Goal: Check status: Check status

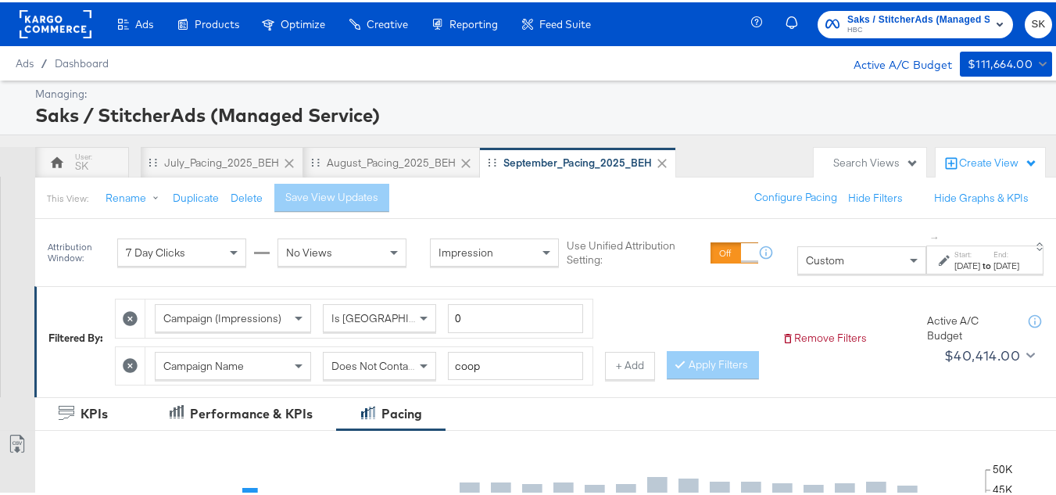
click at [58, 38] on div at bounding box center [56, 22] width 72 height 44
click at [57, 32] on rect at bounding box center [56, 22] width 72 height 28
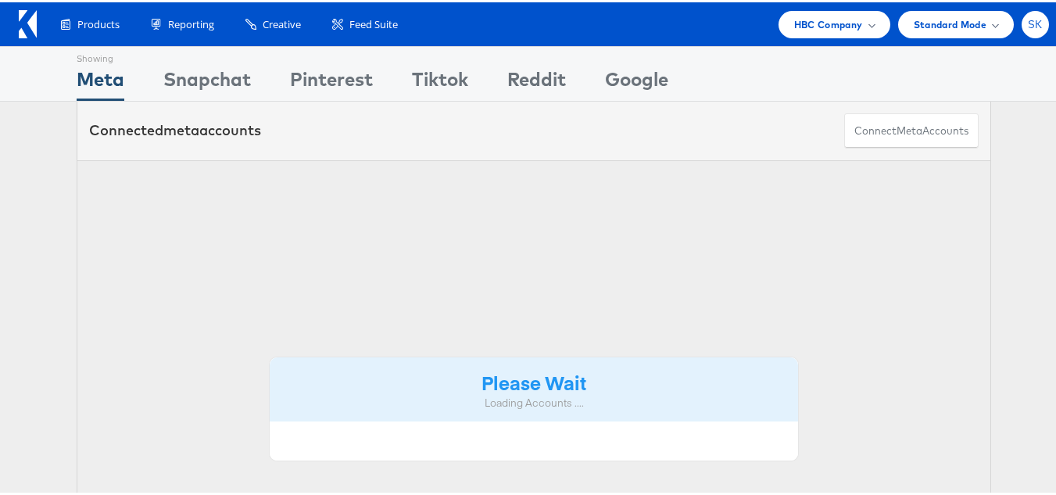
click at [1028, 17] on span "SK" at bounding box center [1035, 22] width 15 height 10
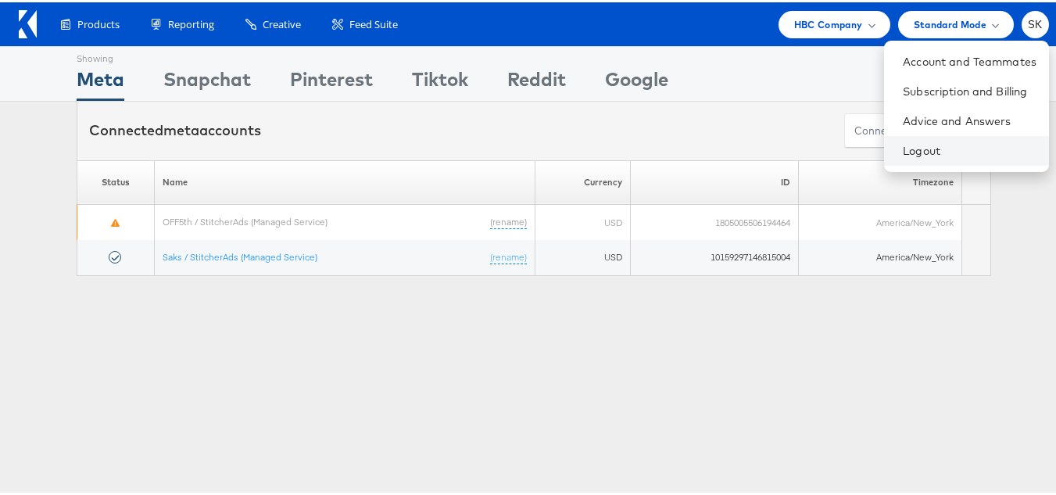
click at [892, 138] on li "Logout" at bounding box center [966, 149] width 165 height 30
click at [903, 149] on link "Logout" at bounding box center [970, 149] width 134 height 16
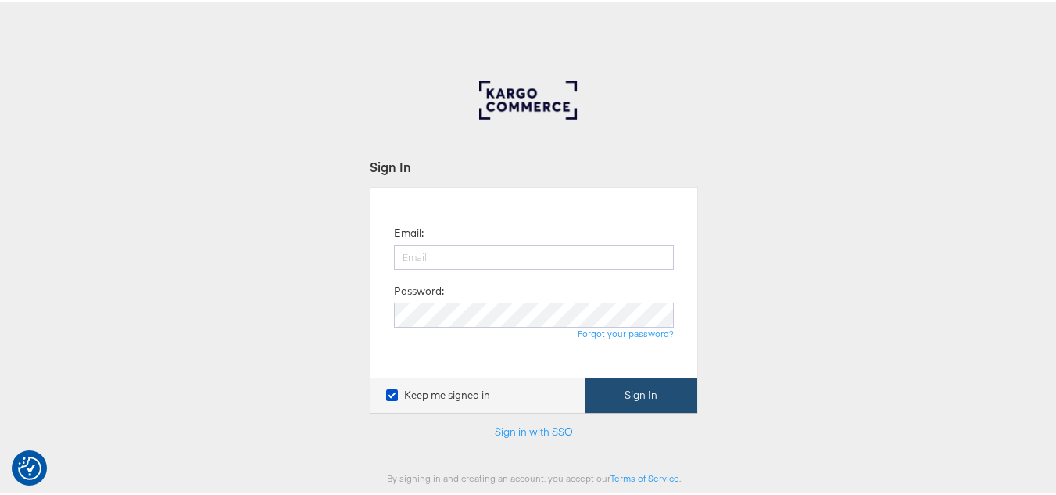
type input "shravan.kumar@kargo.com"
click at [679, 403] on button "Sign In" at bounding box center [641, 392] width 113 height 35
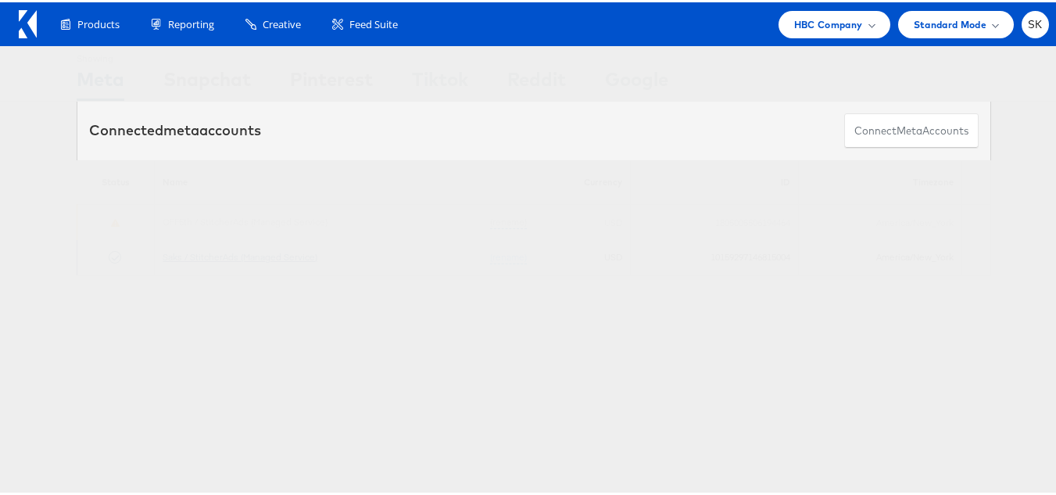
click at [278, 252] on link "Saks / StitcherAds (Managed Service)" at bounding box center [240, 255] width 155 height 12
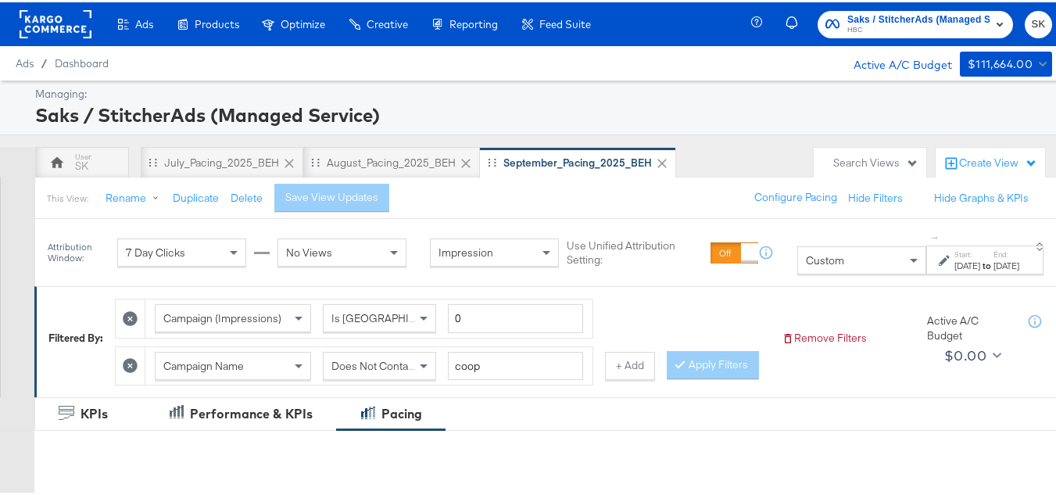
click at [45, 31] on rect at bounding box center [56, 22] width 72 height 28
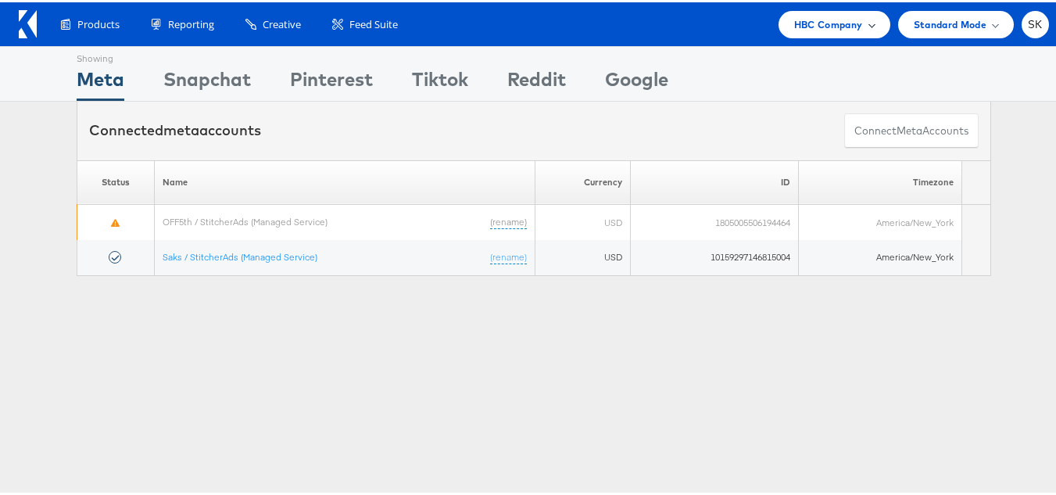
click at [823, 31] on div "HBC Company" at bounding box center [835, 22] width 112 height 27
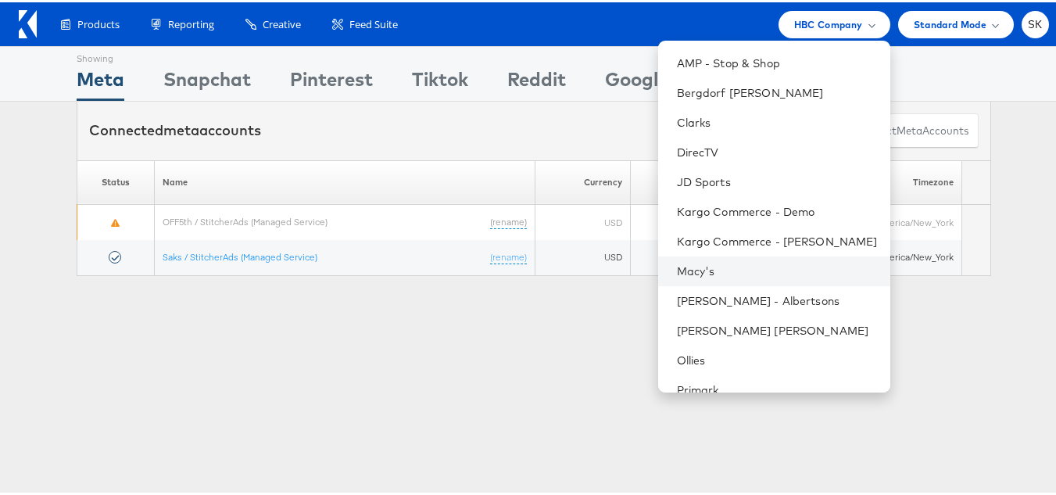
scroll to position [253, 0]
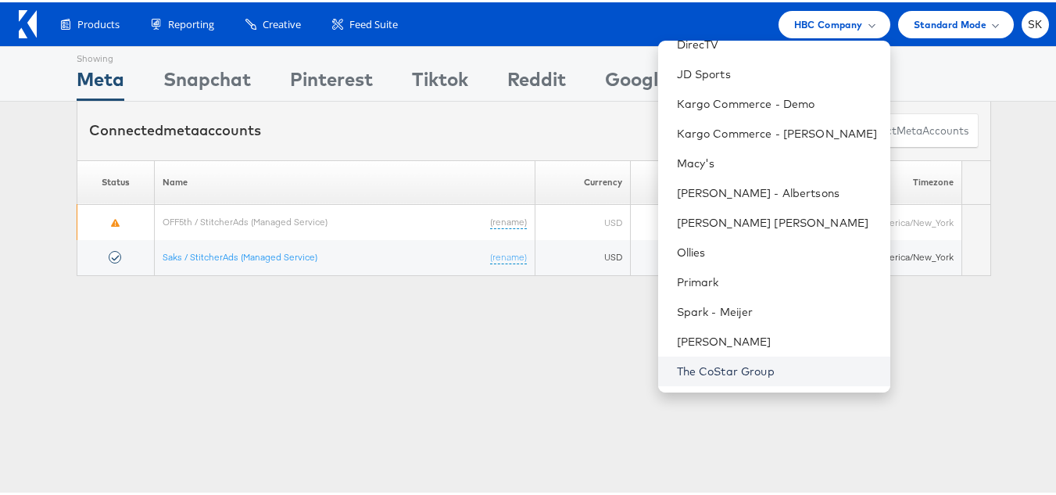
click at [757, 368] on link "The CoStar Group" at bounding box center [777, 369] width 201 height 16
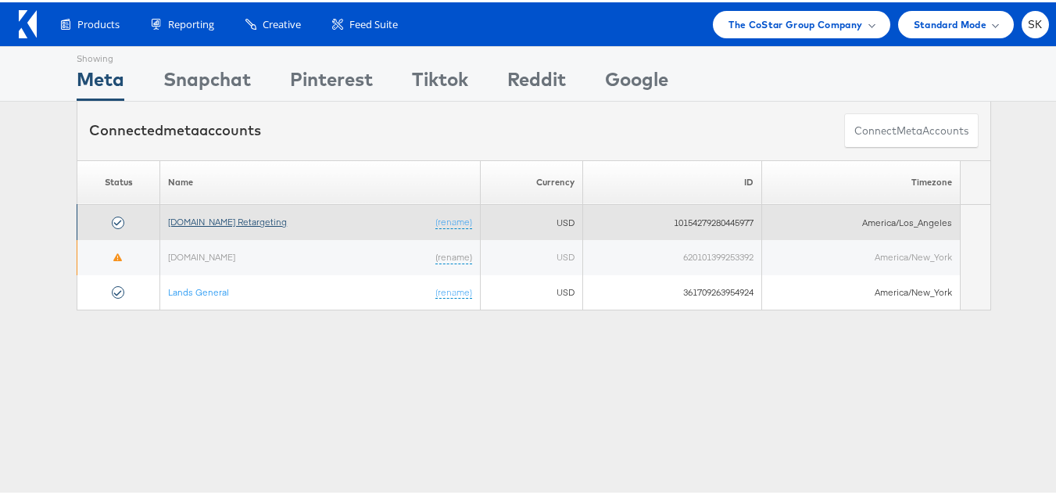
click at [246, 223] on link "[DOMAIN_NAME] Retargeting" at bounding box center [227, 219] width 119 height 12
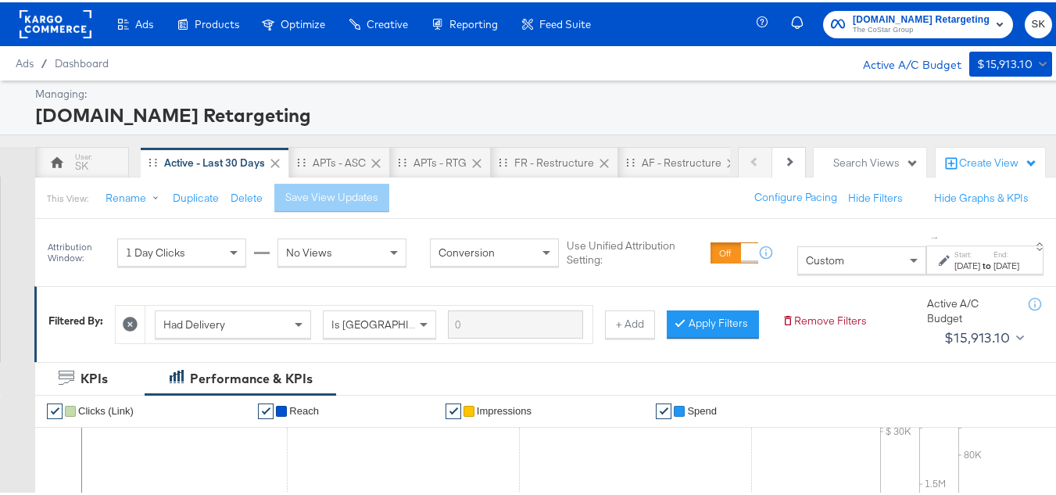
click at [794, 167] on div "Previous Next SK Active - Last 30 Days APTs - ASC APTs - RTG FR - Restructure A…" at bounding box center [534, 160] width 1068 height 30
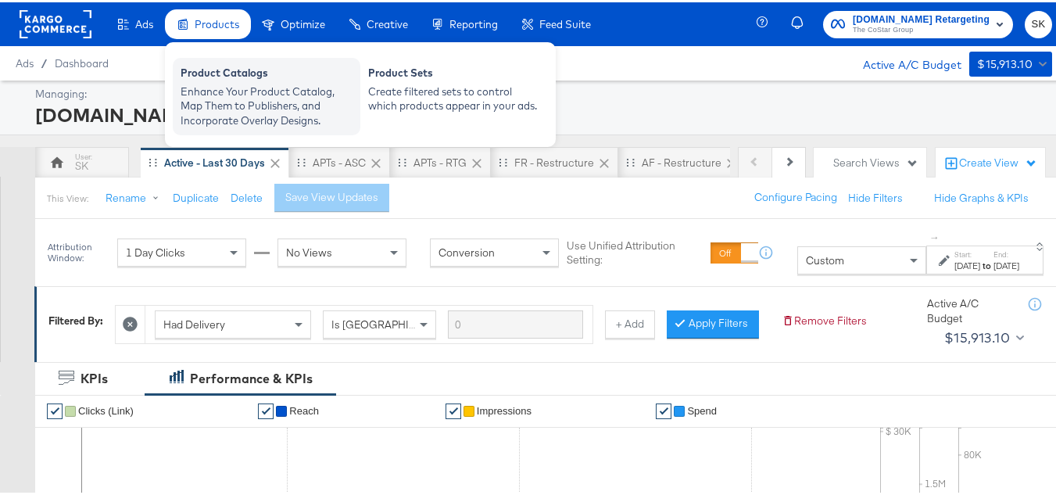
click at [239, 95] on div "Enhance Your Product Catalog, Map Them to Publishers, and Incorporate Overlay D…" at bounding box center [267, 104] width 172 height 44
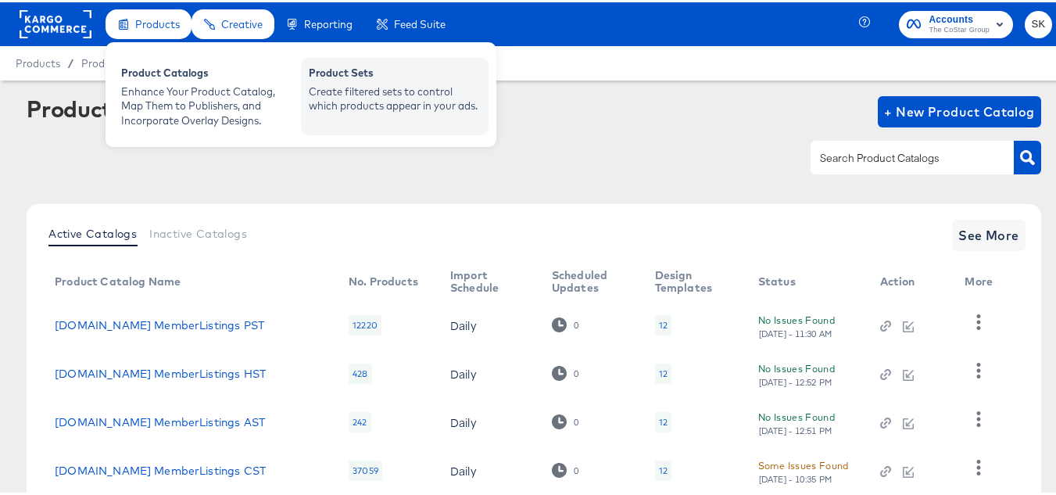
click at [409, 91] on div "Create filtered sets to control which products appear in your ads." at bounding box center [395, 96] width 172 height 29
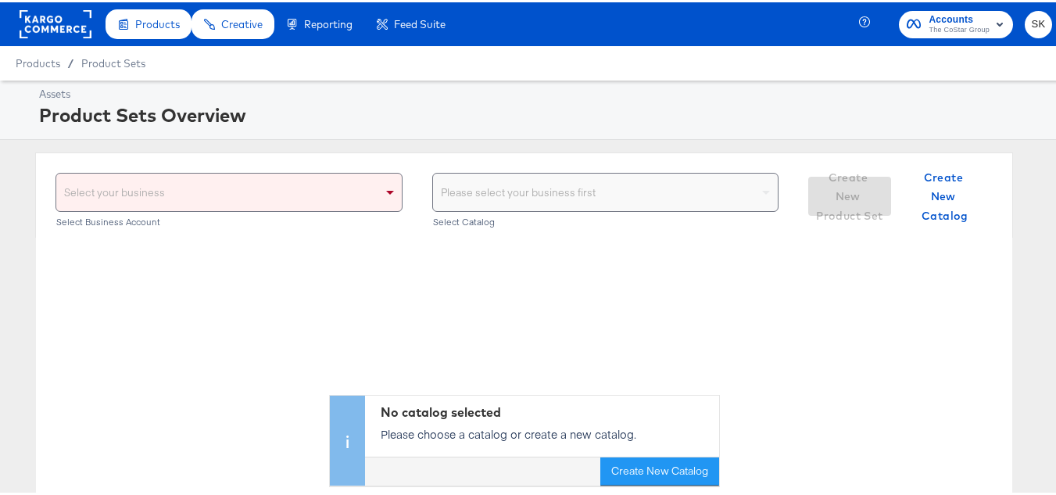
click at [372, 197] on div "Select your business" at bounding box center [229, 190] width 346 height 38
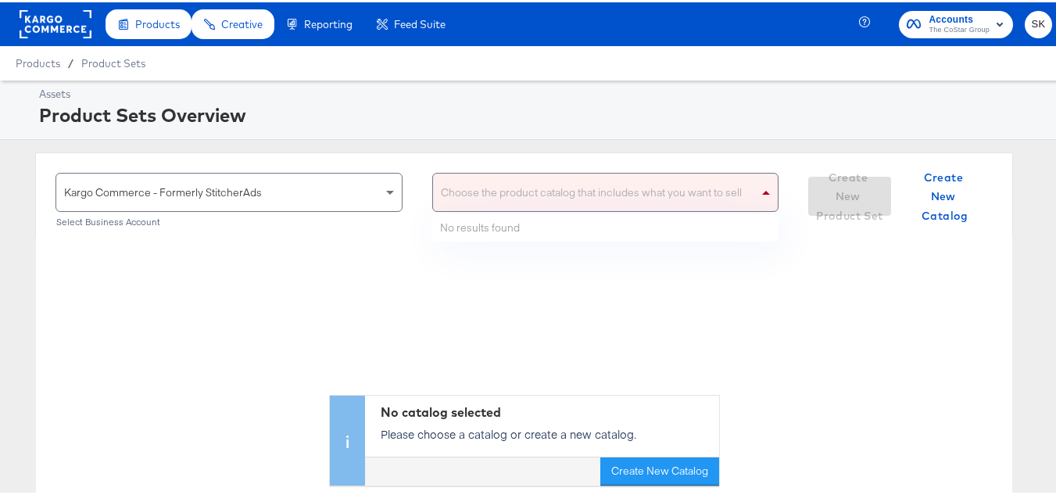
click at [469, 181] on div "Choose the product catalog that includes what you want to sell" at bounding box center [606, 190] width 346 height 38
click at [469, 181] on div "ah ah" at bounding box center [596, 190] width 326 height 38
click at [500, 188] on div "ah ah" at bounding box center [596, 190] width 326 height 38
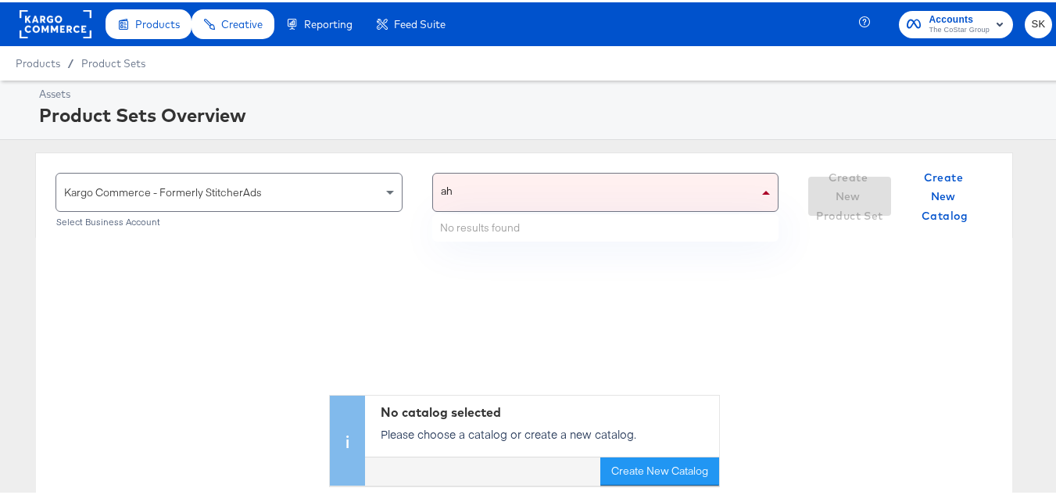
click at [500, 188] on div "ah ah" at bounding box center [596, 190] width 326 height 38
click at [483, 195] on div "ahl ahl" at bounding box center [596, 190] width 326 height 38
type input "a"
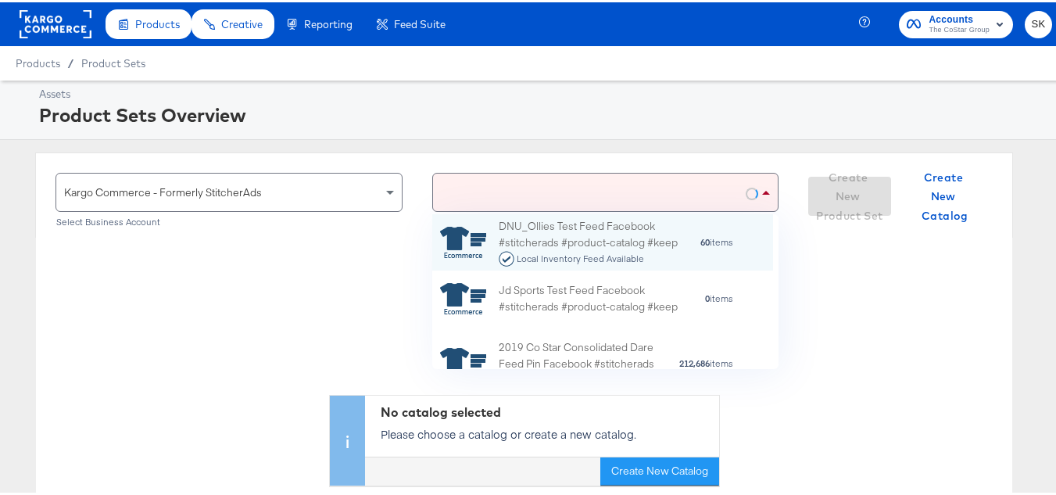
scroll to position [143, 329]
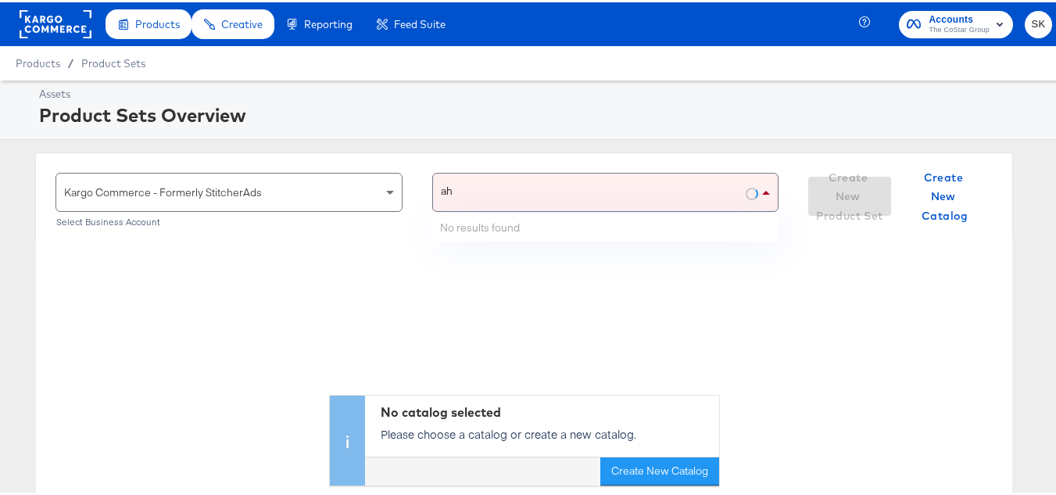
type input "ahl"
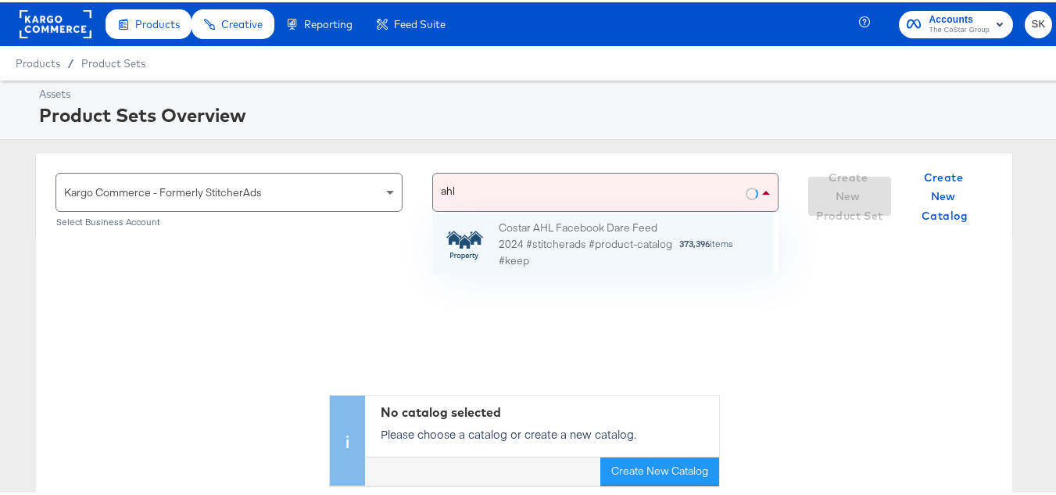
scroll to position [48, 329]
click at [550, 227] on div "Costar AHL Facebook Dare Feed 2024 #stitcherads #product-catalog #keep" at bounding box center [589, 242] width 180 height 48
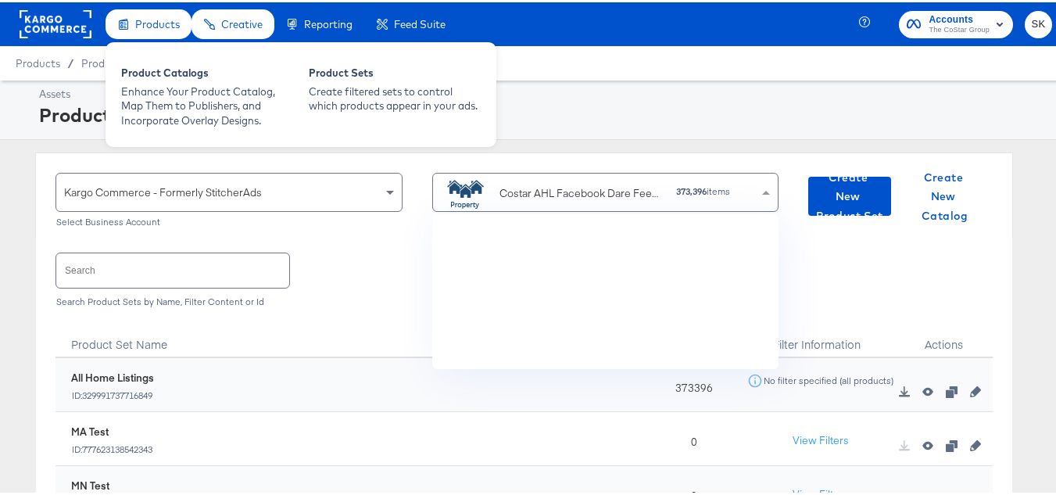
scroll to position [3820, 0]
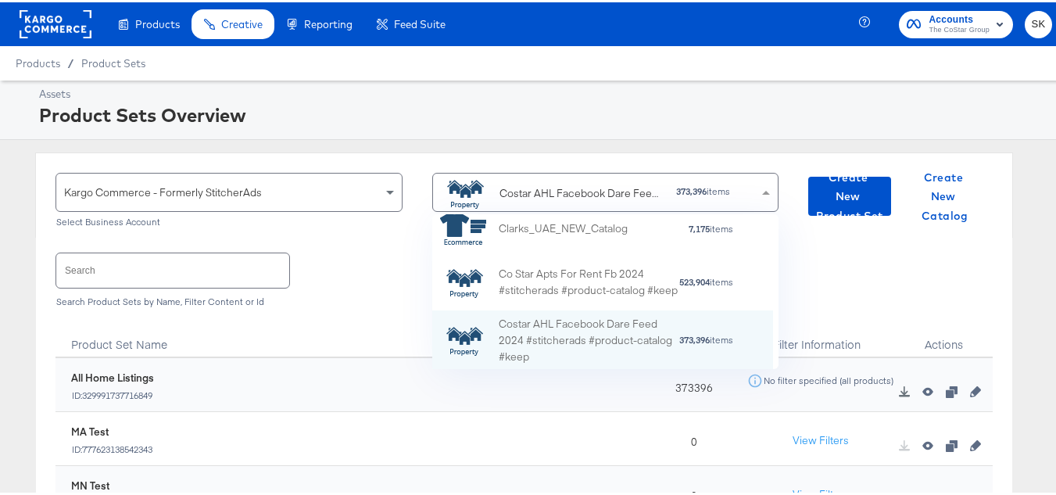
click at [239, 274] on input "text" at bounding box center [172, 268] width 233 height 34
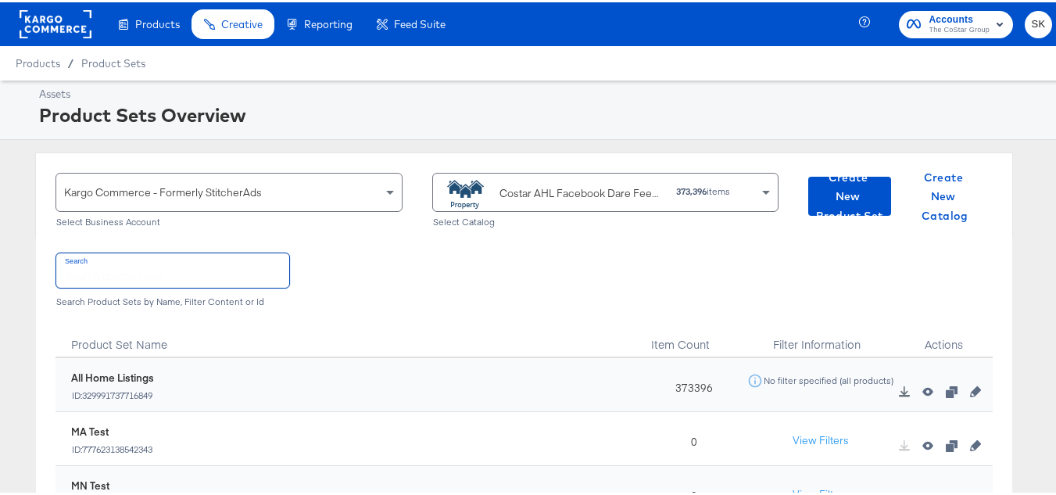
paste input "DiamondPlus_Diamond_Platinum_Properties"
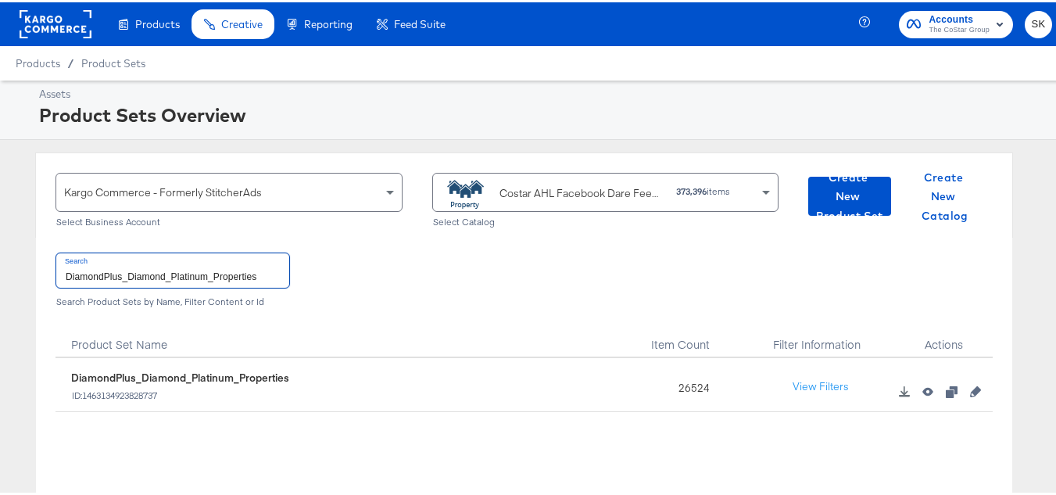
type input "DiamondPlus_Diamond_Platinum_Properties"
click at [708, 384] on div "26524" at bounding box center [690, 383] width 98 height 54
click at [660, 382] on div "26524" at bounding box center [690, 383] width 98 height 54
click at [690, 388] on div "26524" at bounding box center [690, 383] width 98 height 54
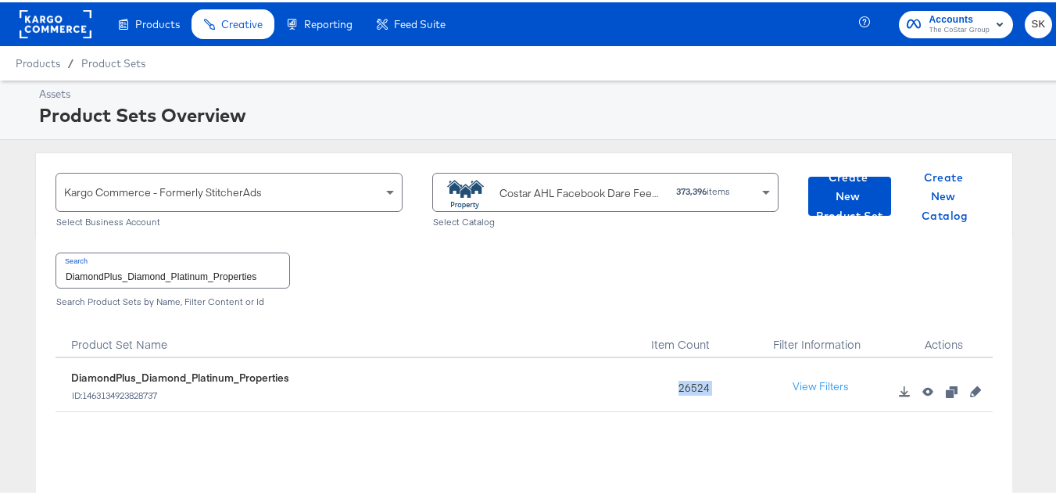
click at [690, 388] on div "26524" at bounding box center [690, 383] width 98 height 54
copy div "26524"
click at [178, 263] on input "DiamondPlus_Diamond_Platinum_Properties" at bounding box center [172, 268] width 233 height 34
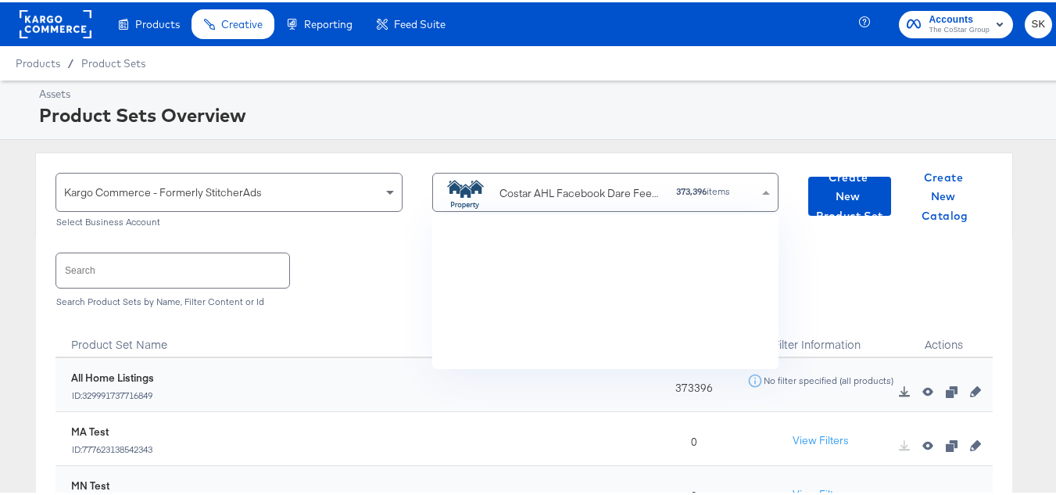
click at [601, 183] on div "Costar AHL Facebook Dare Feed 2024 #stitcherads #product-catalog #keep" at bounding box center [582, 191] width 165 height 16
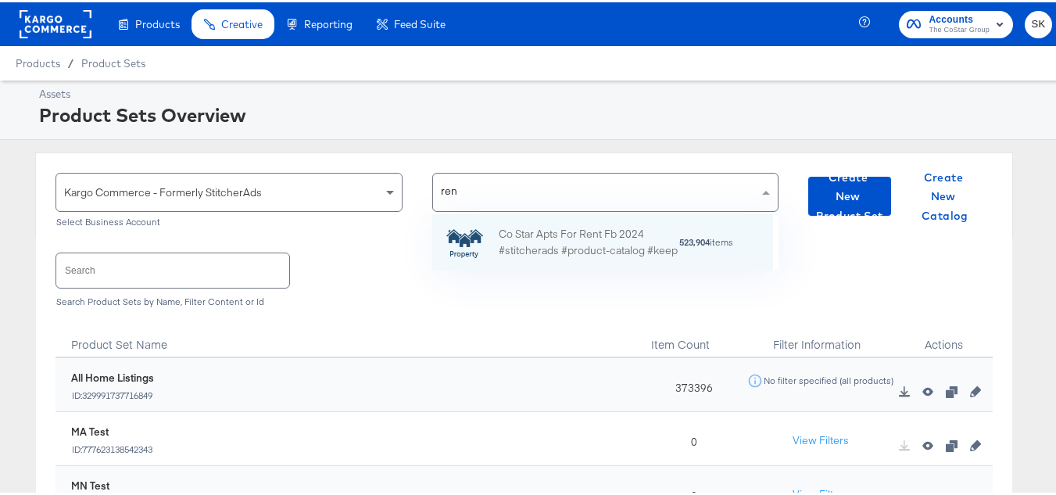
scroll to position [44, 329]
type input "rent"
click at [541, 233] on div "Co Star Apts For Rent Fb 2024 #stitcherads #product-catalog #keep" at bounding box center [589, 240] width 180 height 33
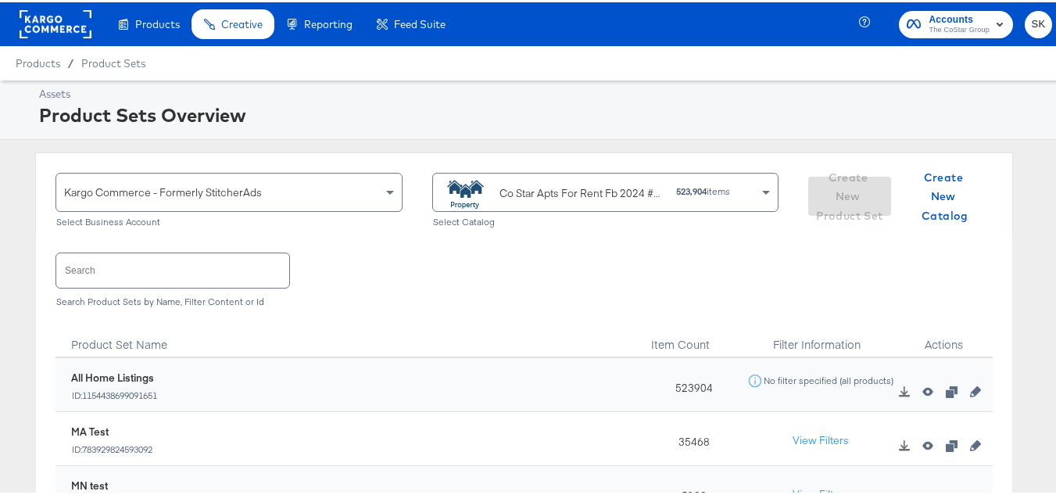
click at [133, 278] on input "text" at bounding box center [172, 268] width 233 height 34
paste input "ForRent.com_Diamond & Platinum"
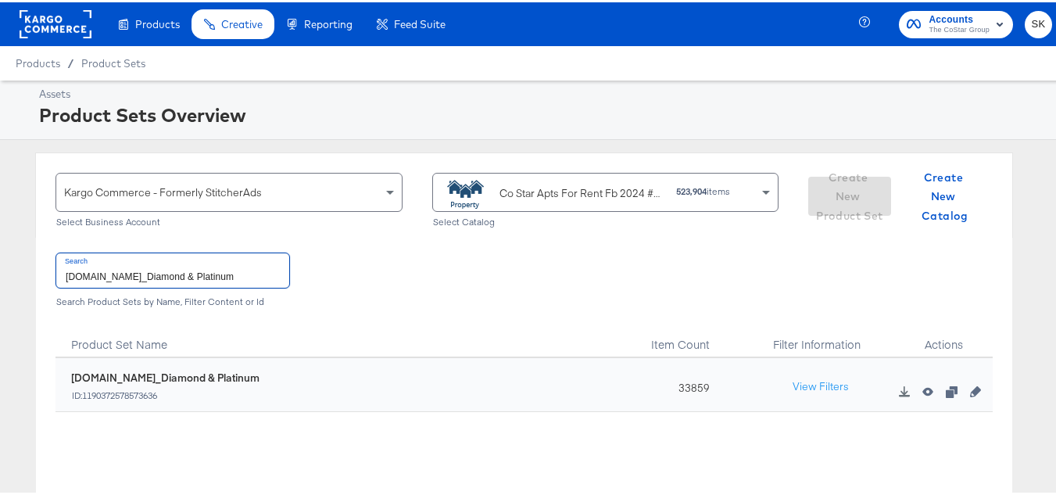
type input "ForRent.com_Diamond & Platinum"
click at [681, 382] on div "33859" at bounding box center [690, 383] width 98 height 54
copy div "33859"
click at [682, 378] on div "33859" at bounding box center [690, 383] width 98 height 54
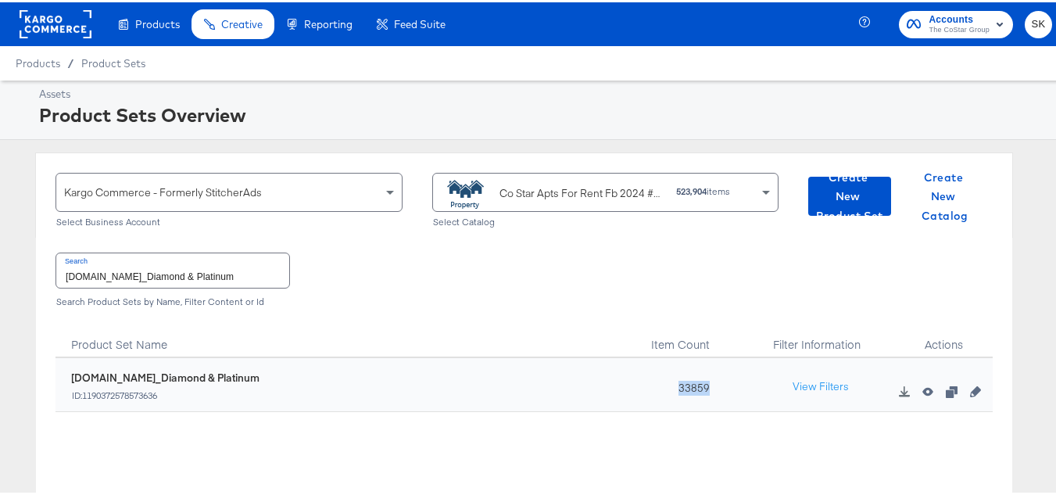
click at [682, 378] on div "33859" at bounding box center [690, 383] width 98 height 54
copy div "33859"
click at [216, 274] on input "ForRent.com_Diamond & Platinum" at bounding box center [172, 268] width 233 height 34
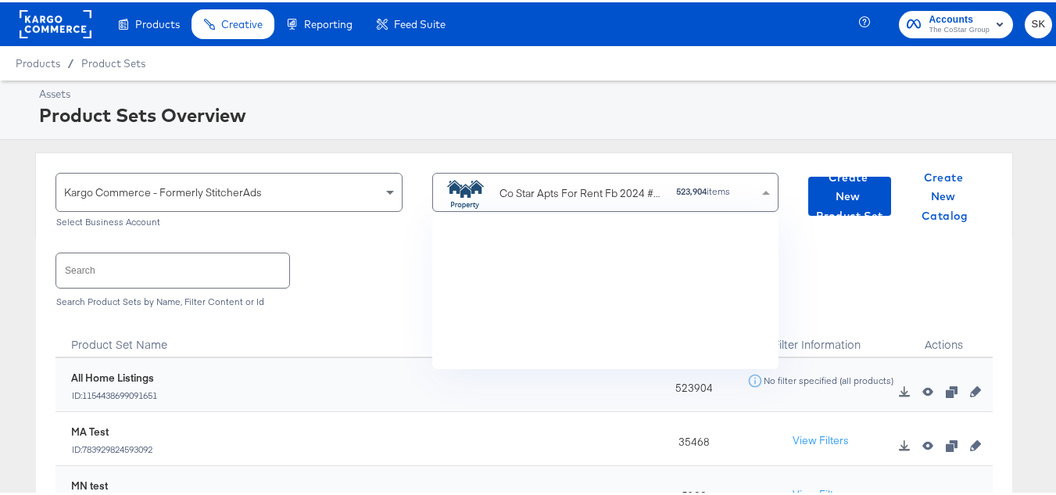
click at [518, 199] on div "Co Star Apts For Rent Fb 2024 #stitcherads #product-catalog #keep" at bounding box center [582, 191] width 165 height 16
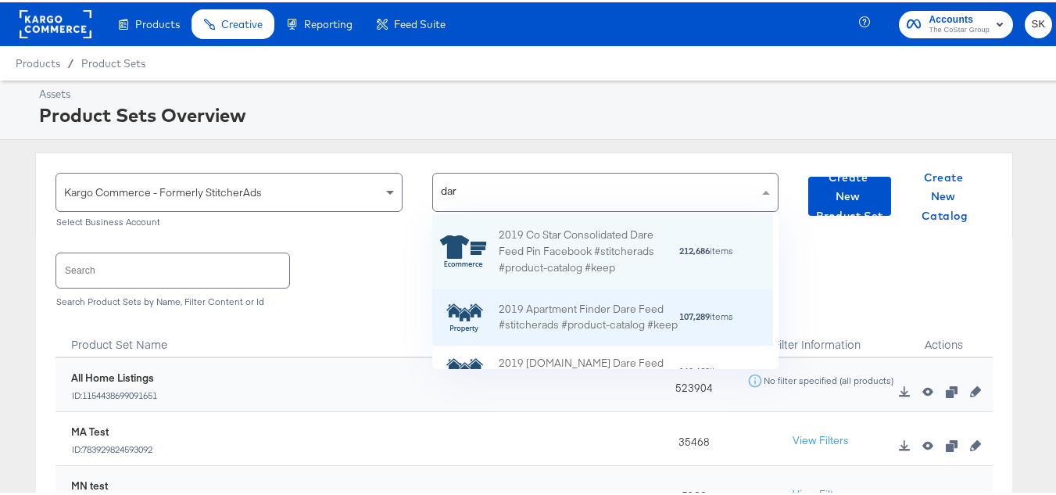
type input "dare"
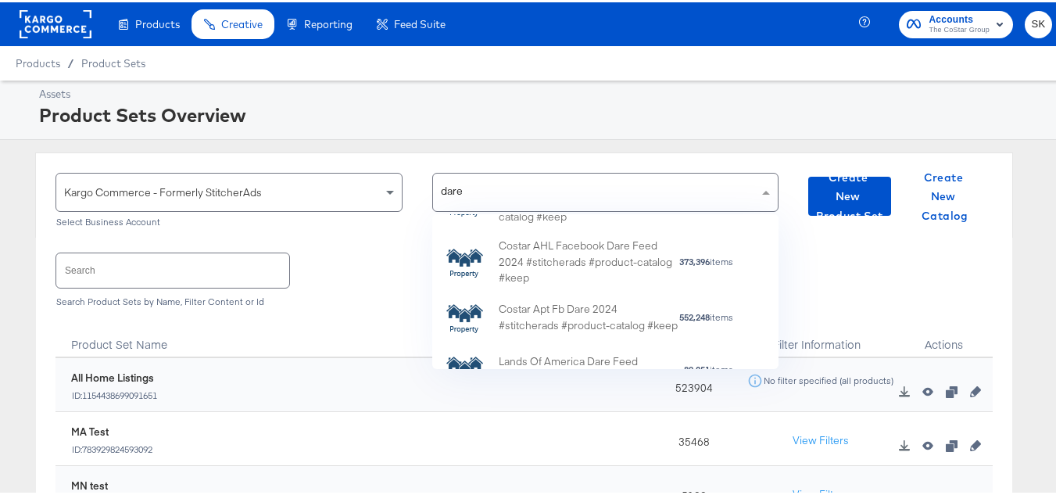
scroll to position [323, 0]
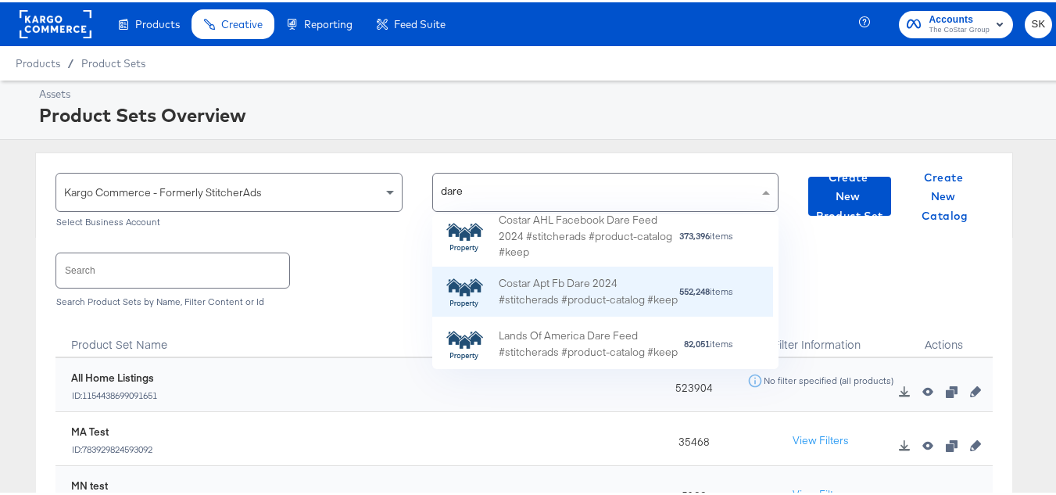
click at [584, 275] on div "Costar Apt Fb Dare 2024 #stitcherads #product-catalog #keep" at bounding box center [589, 290] width 180 height 33
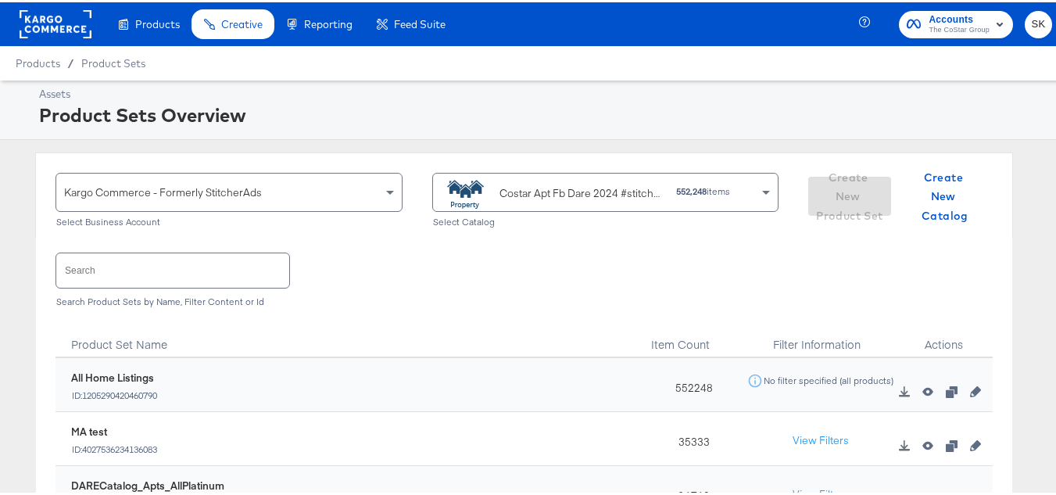
click at [228, 292] on div "Search Search Product Sets by Name, Filter Content or Id" at bounding box center [525, 275] width 938 height 81
click at [227, 274] on input "text" at bounding box center [172, 268] width 233 height 34
paste input "DARECatalog_Apts_AllPlatinum_AllDiamond"
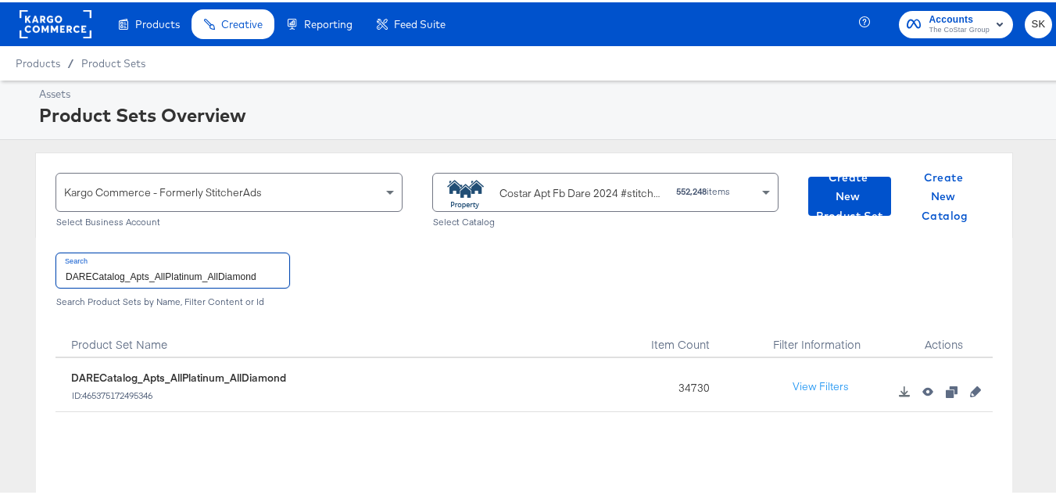
type input "DARECatalog_Apts_AllPlatinum_AllDiamond"
click at [223, 264] on input "DARECatalog_Apts_AllPlatinum_AllDiamond" at bounding box center [172, 268] width 233 height 34
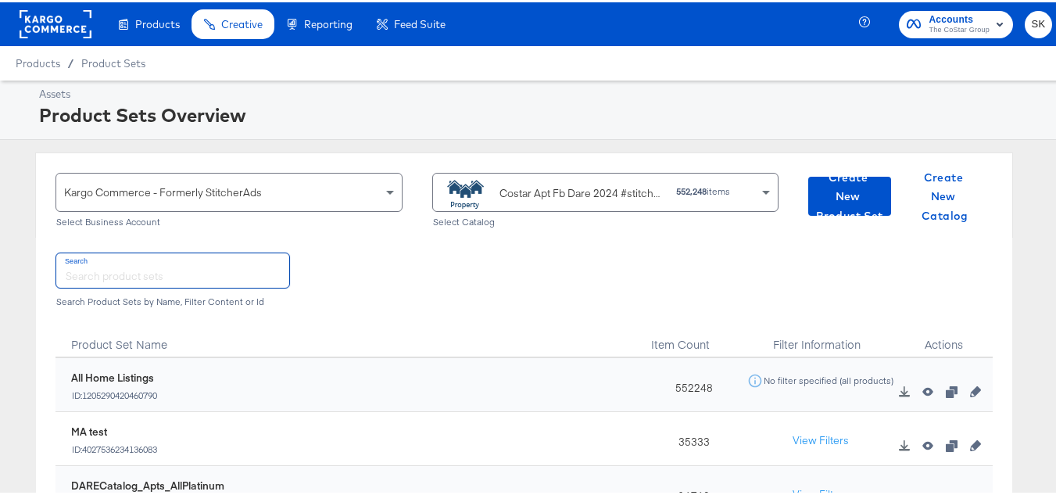
click at [525, 199] on div "Costar Apt Fb Dare 2024 #stitcherads #product-catalog #keep" at bounding box center [582, 191] width 165 height 16
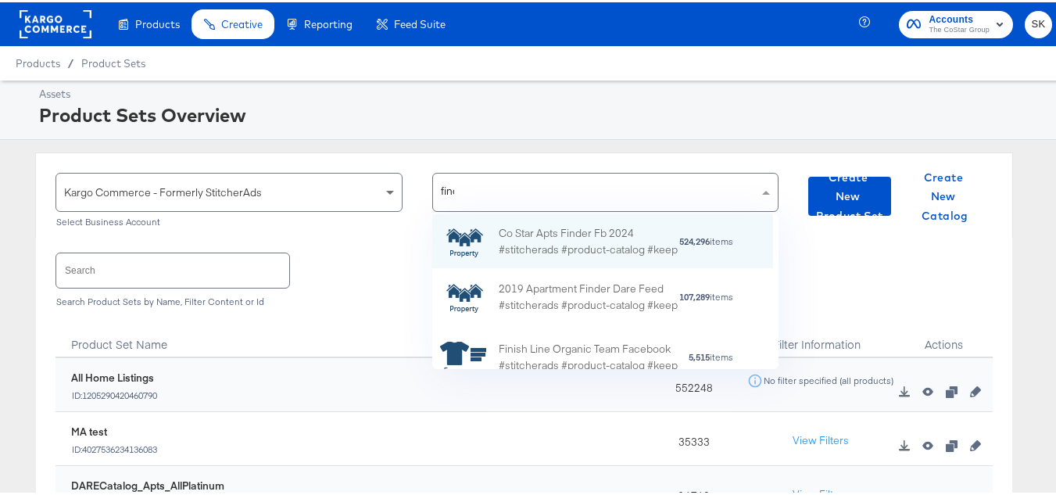
scroll to position [100, 329]
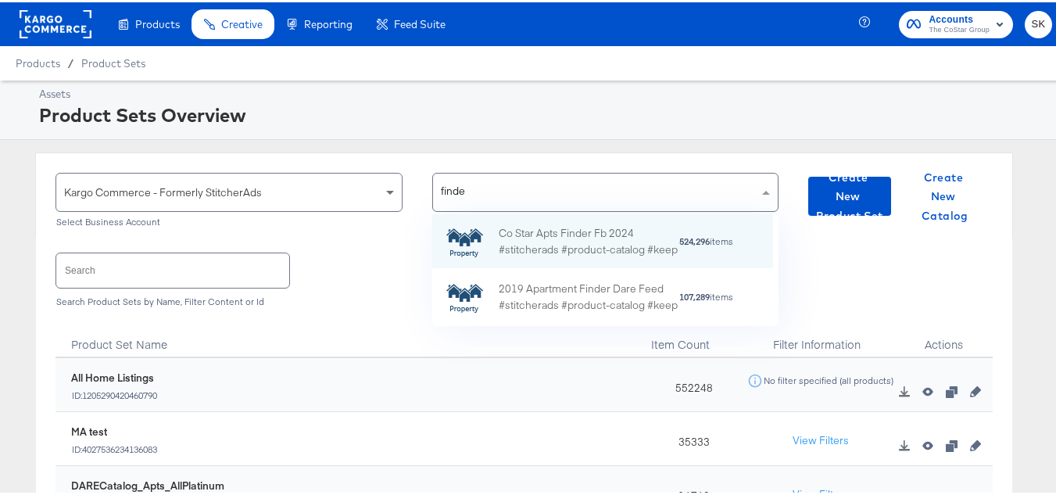
type input "finder"
click at [583, 252] on div "Co Star Apts Finder Fb 2024 #stitcherads #product-catalog #keep" at bounding box center [589, 239] width 180 height 33
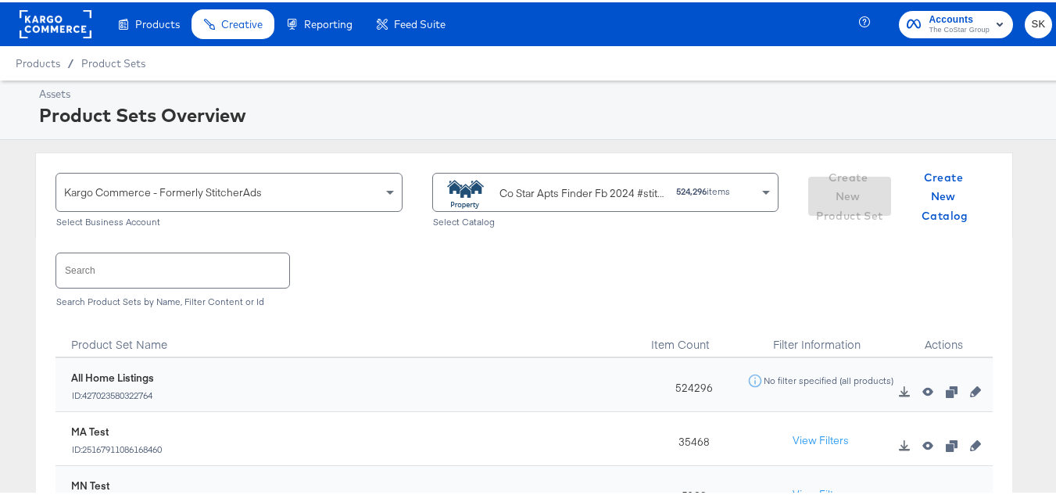
click at [242, 282] on input "text" at bounding box center [172, 268] width 233 height 34
paste input "ApartmentFinder_2024_Diamond & Platinum"
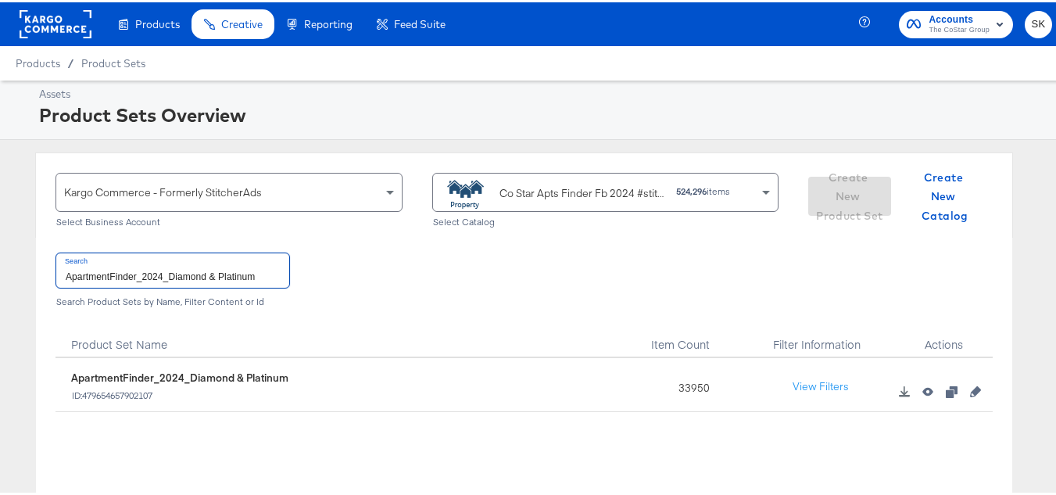
type input "ApartmentFinder_2024_Diamond & Platinum"
click at [686, 381] on div "33950" at bounding box center [690, 383] width 98 height 54
copy div "33950"
click at [41, 29] on rect at bounding box center [56, 22] width 72 height 28
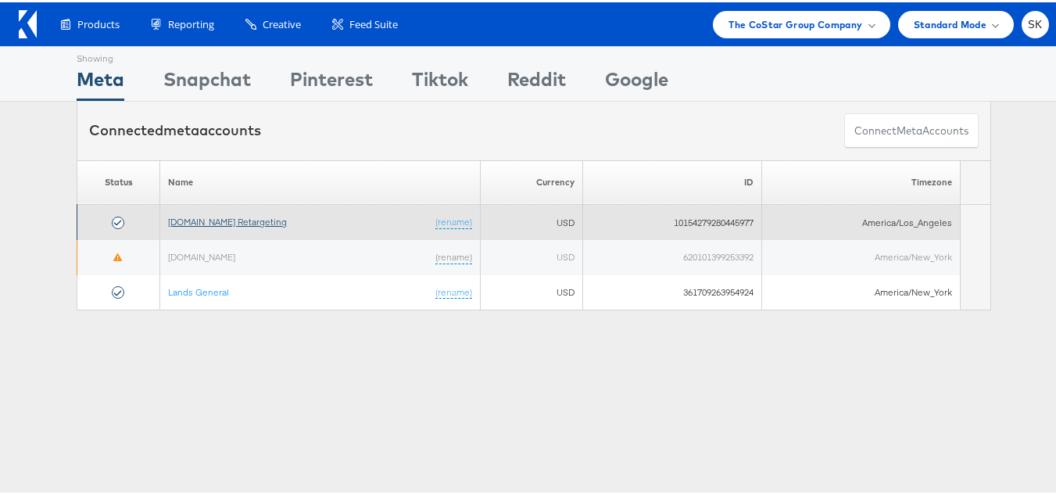
click at [244, 218] on link "Apartments.com Retargeting" at bounding box center [227, 219] width 119 height 12
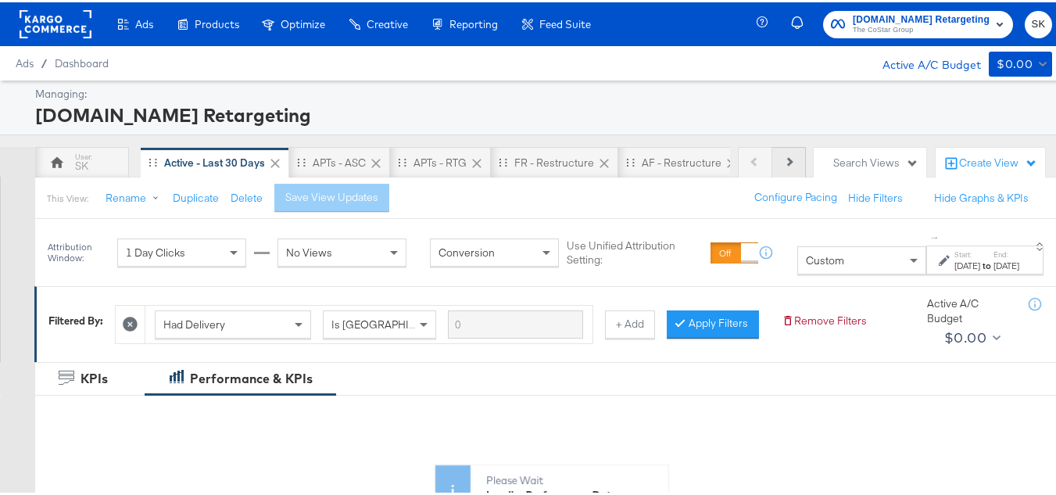
click at [782, 162] on button "Next" at bounding box center [790, 160] width 34 height 31
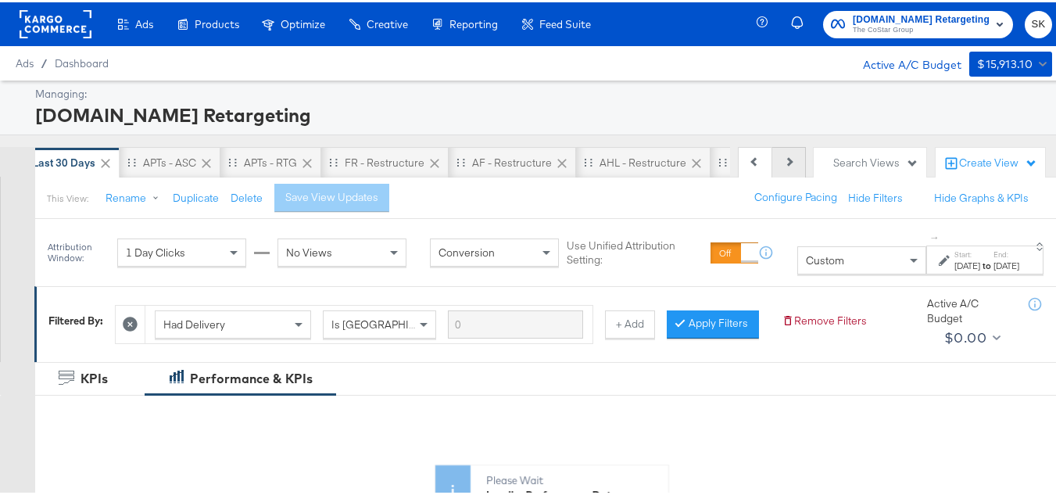
click at [777, 166] on button "Next" at bounding box center [790, 160] width 34 height 31
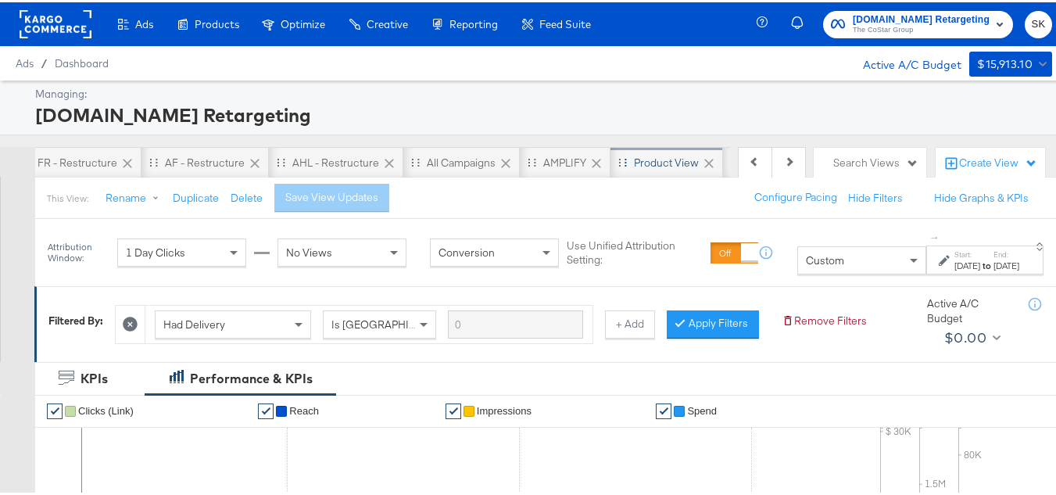
click at [645, 156] on div "Product View" at bounding box center [666, 160] width 65 height 15
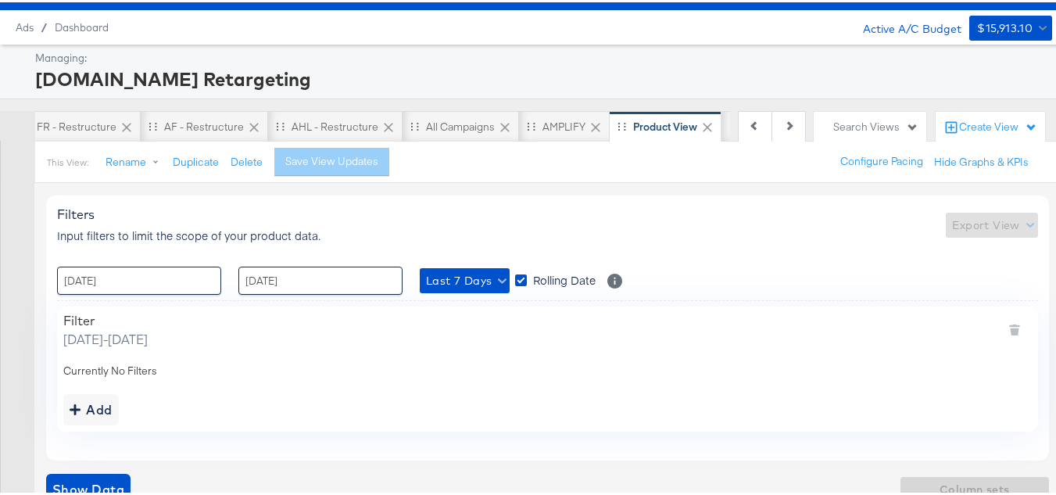
scroll to position [56, 0]
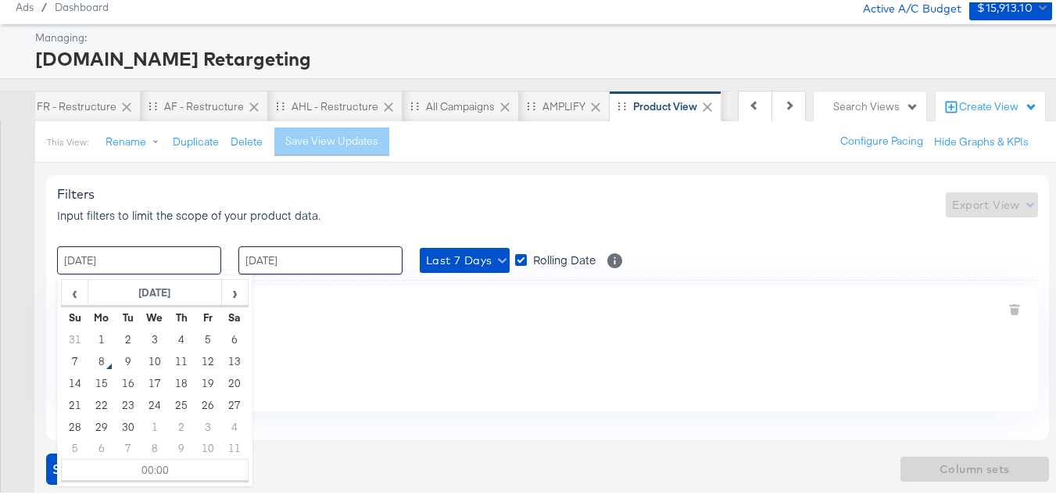
click at [115, 259] on input "[DATE]" at bounding box center [139, 258] width 164 height 28
click at [105, 339] on td "1" at bounding box center [101, 337] width 27 height 22
type input "[DATE] 00:00"
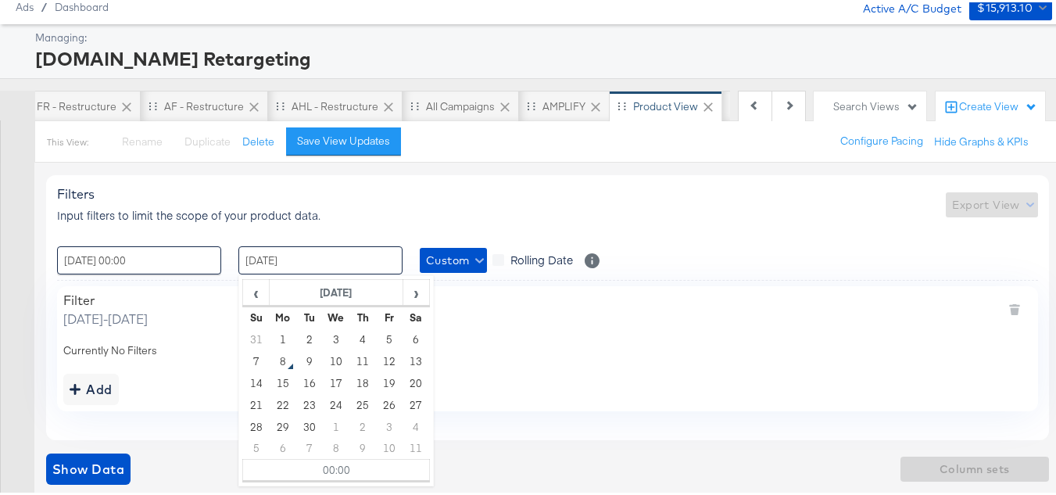
click at [346, 265] on input "[DATE]" at bounding box center [320, 258] width 164 height 28
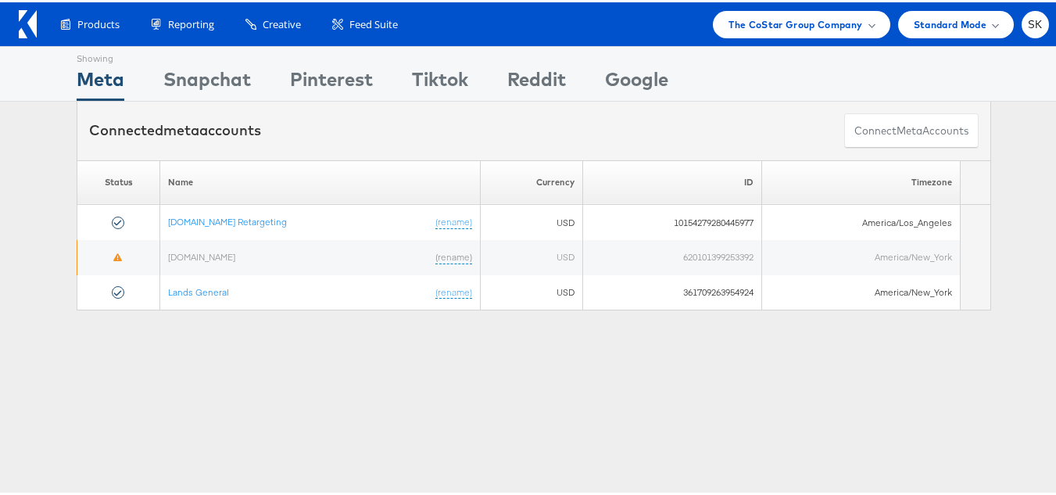
click at [0, 271] on div "Please Wait Loading Accounts .... Status Name Currency ID Timezone Apartments.c…" at bounding box center [534, 233] width 1068 height 151
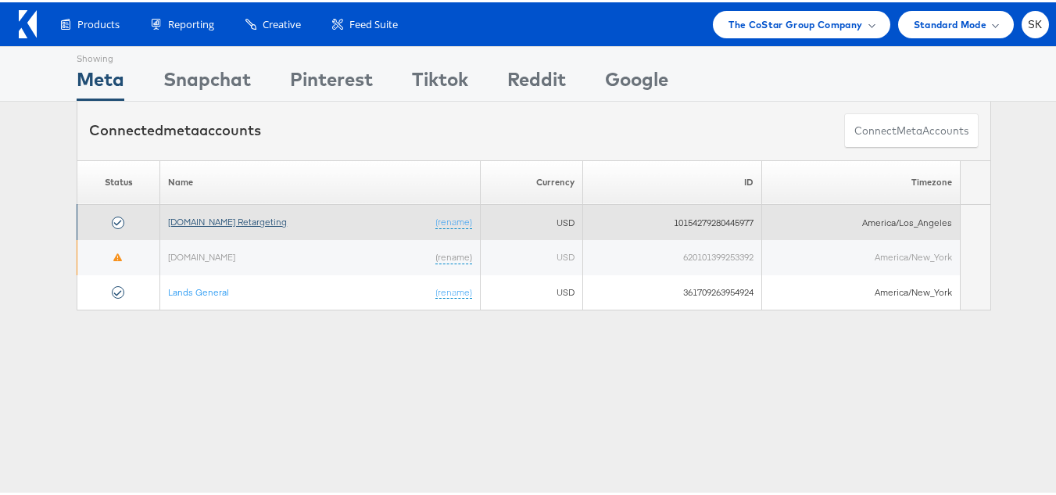
click at [194, 224] on link "[DOMAIN_NAME] Retargeting" at bounding box center [227, 219] width 119 height 12
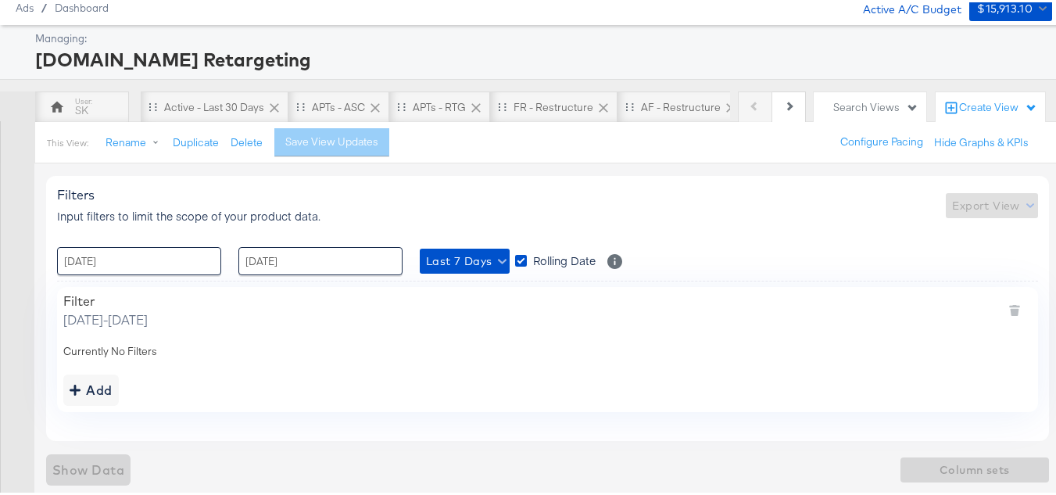
scroll to position [56, 0]
click at [178, 267] on input "[DATE]" at bounding box center [139, 258] width 164 height 28
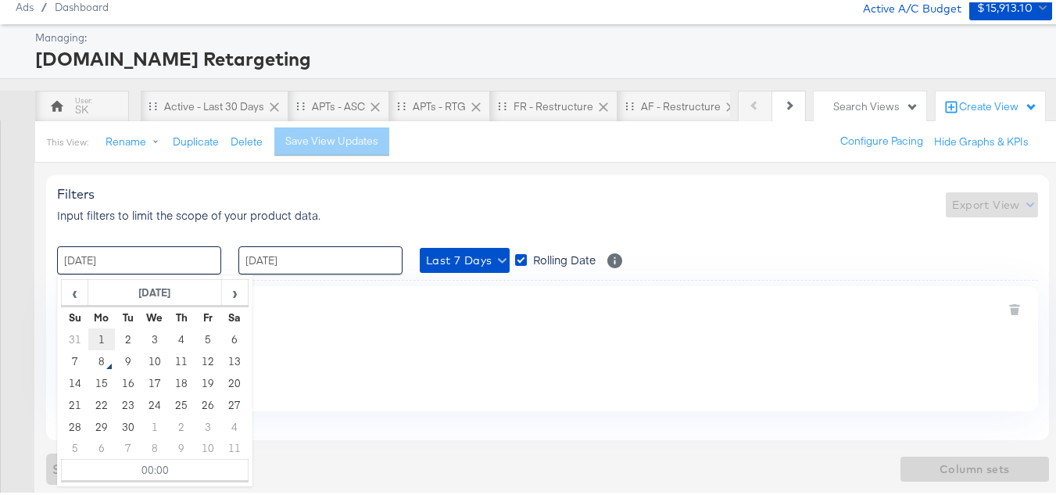
click at [99, 338] on td "1" at bounding box center [101, 337] width 27 height 22
type input "[DATE] 00:00"
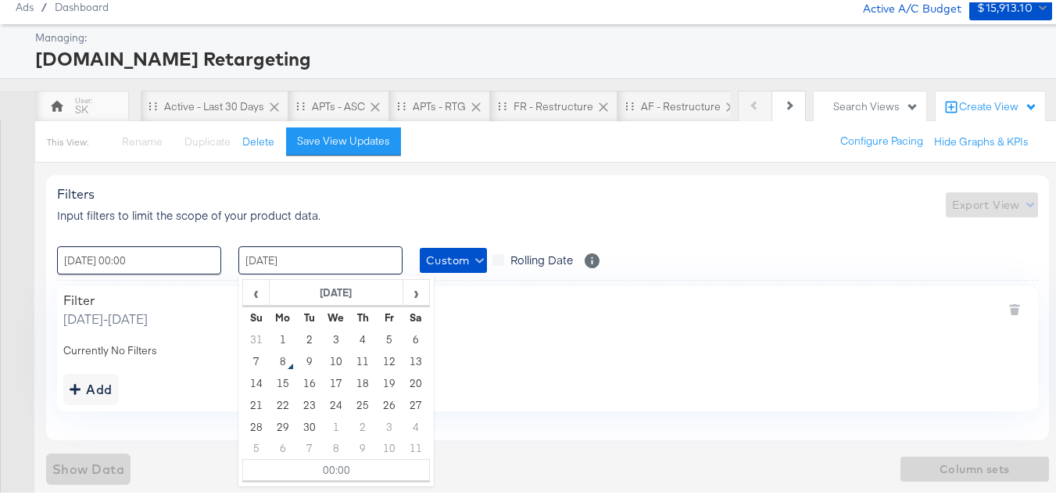
click at [371, 260] on input "[DATE]" at bounding box center [320, 258] width 164 height 28
click at [284, 360] on td "8" at bounding box center [283, 359] width 27 height 22
type input "[DATE] 00:00"
click at [592, 326] on div "Filter [DATE] - [DATE] Currently No Filters Add" at bounding box center [547, 346] width 981 height 124
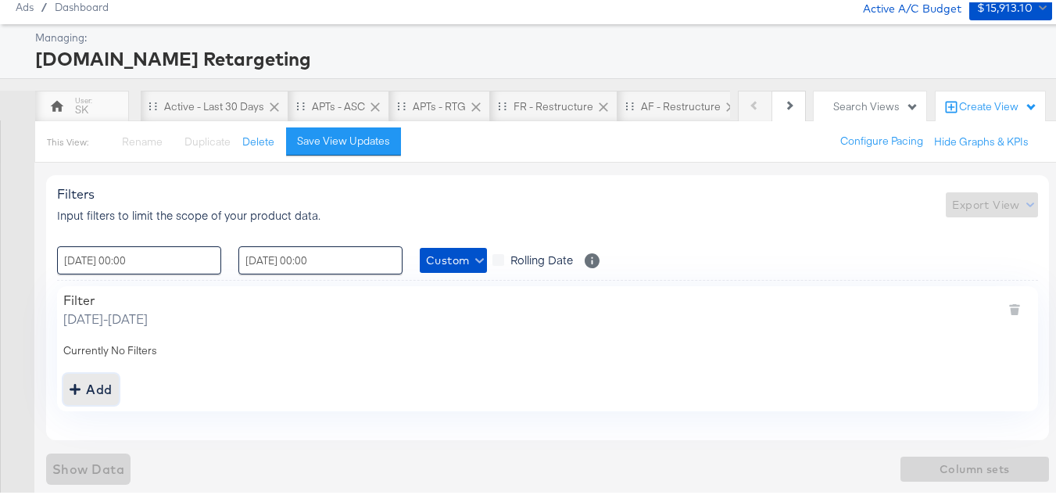
click at [102, 395] on div "Add" at bounding box center [91, 387] width 43 height 22
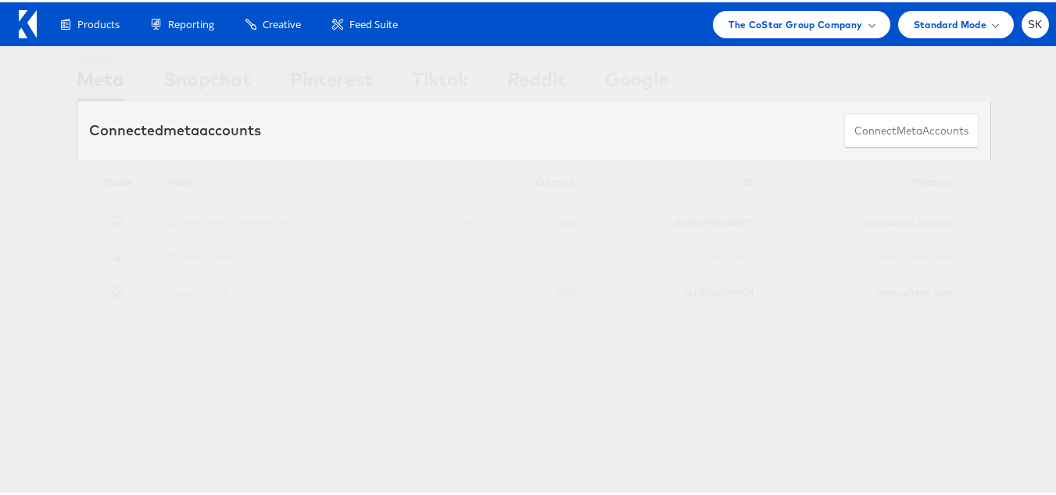
click at [929, 75] on div "Showing Meta Showing Snapchat Showing Pinterest Showing Tiktok Showing Reddit S…" at bounding box center [534, 72] width 915 height 54
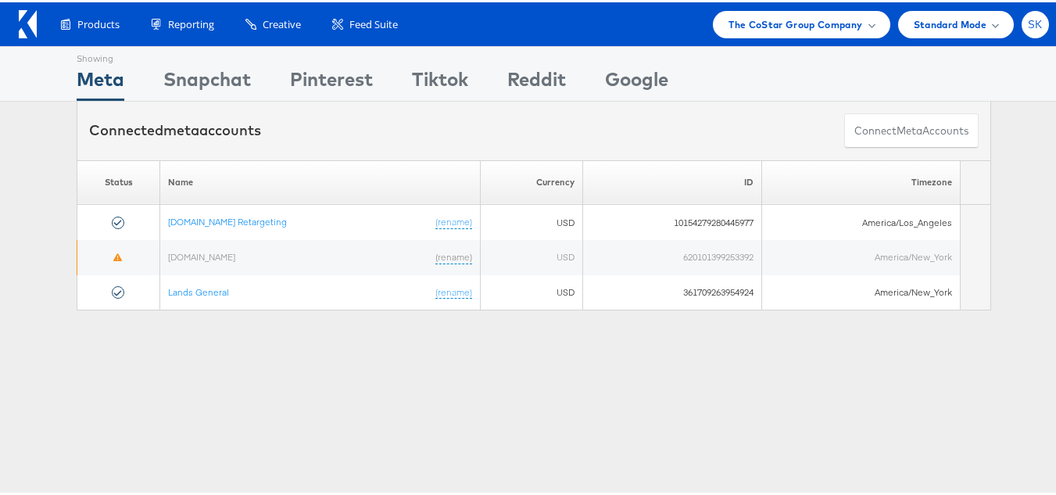
click at [1028, 26] on span "SK" at bounding box center [1035, 22] width 15 height 10
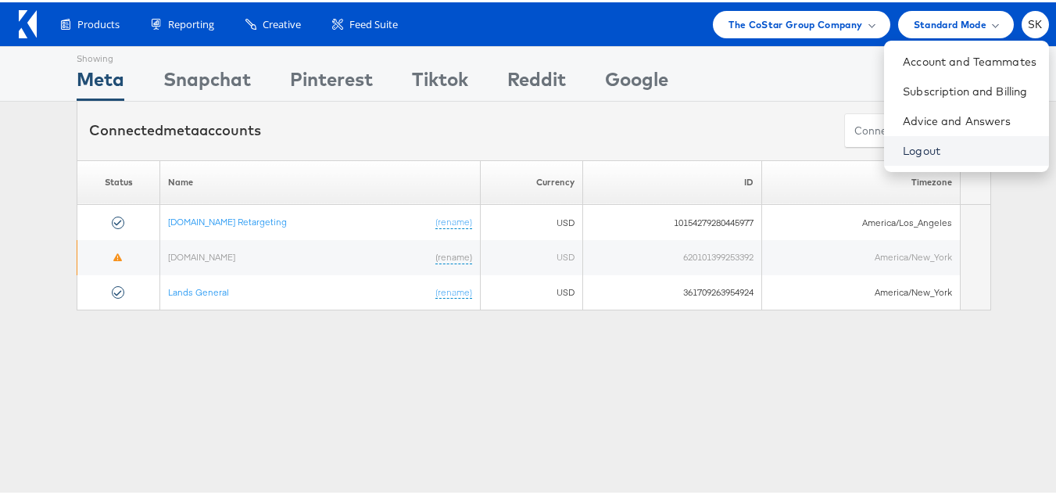
click at [903, 149] on link "Logout" at bounding box center [970, 149] width 134 height 16
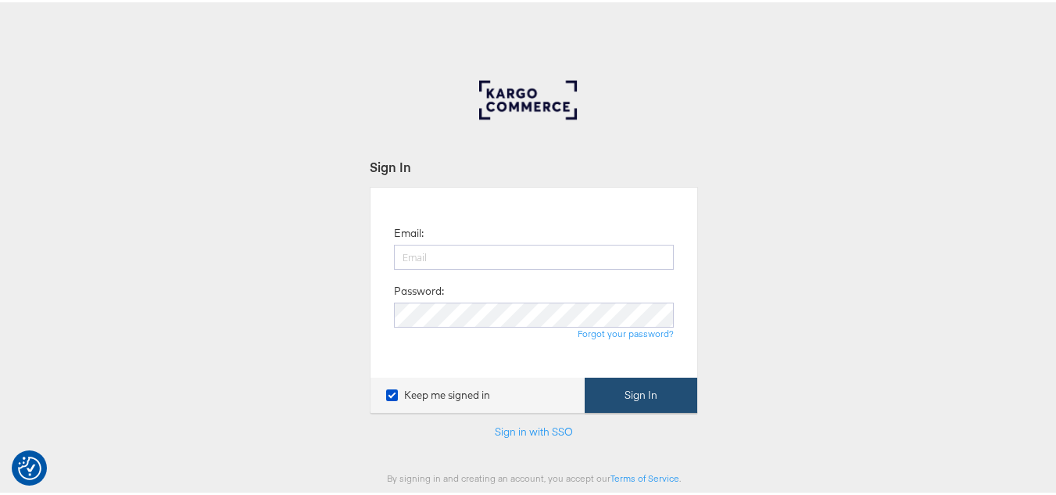
type input "[PERSON_NAME][EMAIL_ADDRESS][DOMAIN_NAME]"
click at [627, 399] on button "Sign In" at bounding box center [641, 392] width 113 height 35
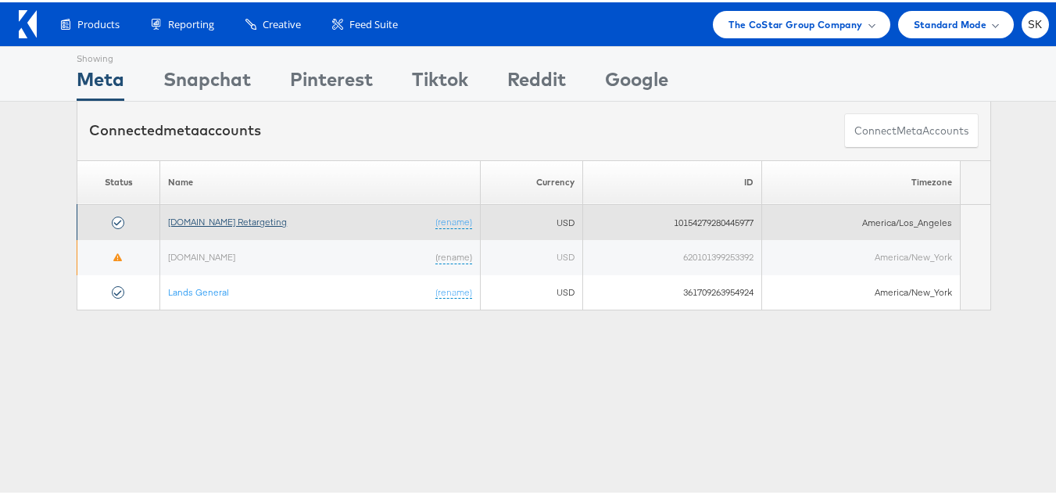
click at [190, 218] on link "[DOMAIN_NAME] Retargeting" at bounding box center [227, 219] width 119 height 12
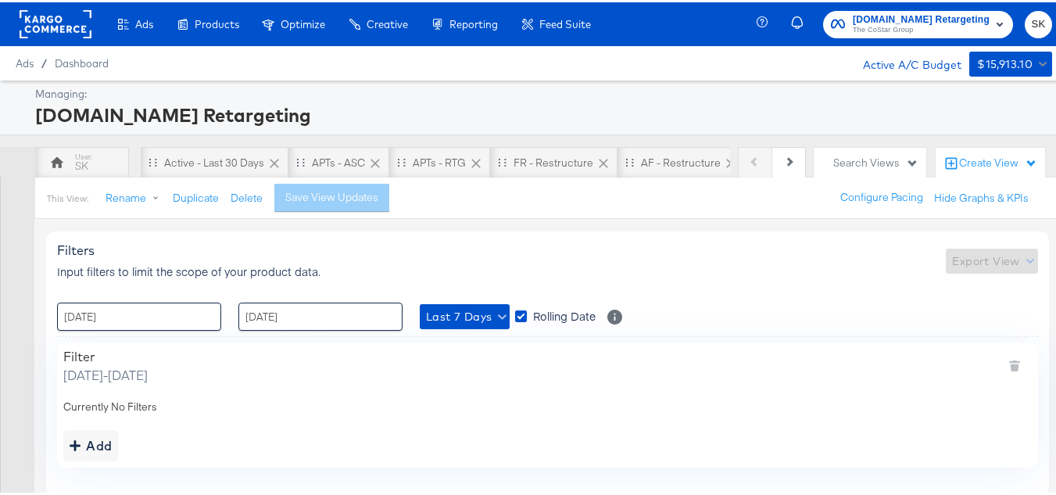
scroll to position [56, 0]
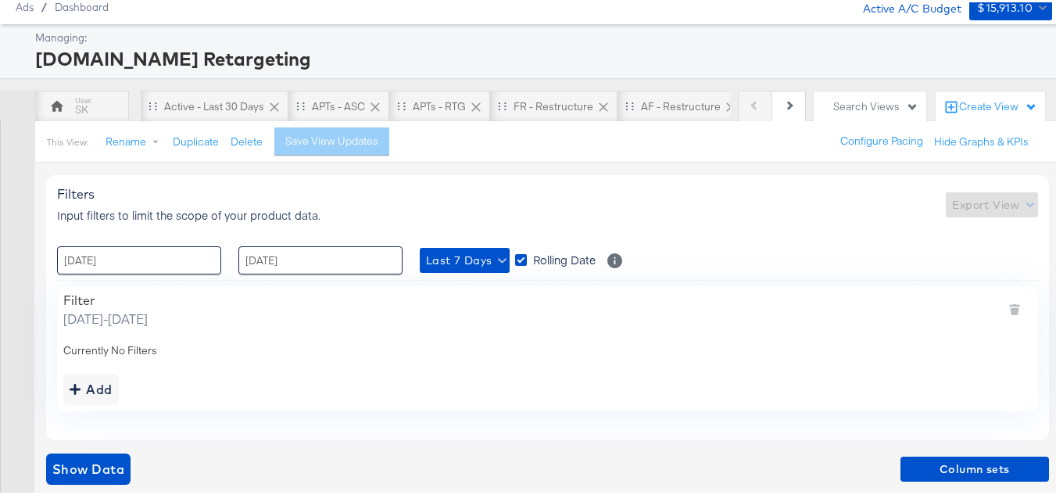
click at [137, 281] on div "Filters Input filters to limit the scope of your product data. Export View : [D…" at bounding box center [547, 305] width 1003 height 264
click at [198, 274] on div "Filters Input filters to limit the scope of your product data. Export View : [D…" at bounding box center [547, 305] width 1003 height 264
click at [198, 267] on input "[DATE]" at bounding box center [139, 258] width 164 height 28
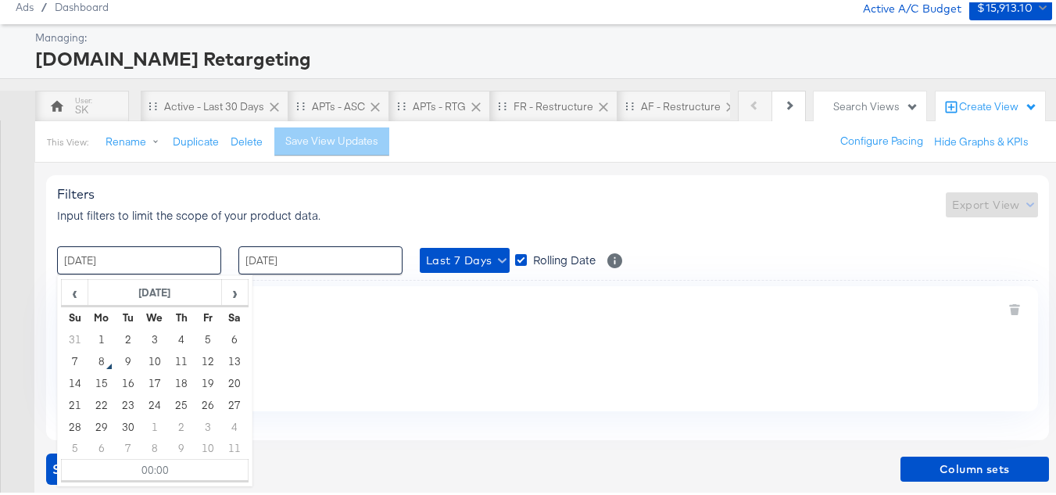
drag, startPoint x: 103, startPoint y: 335, endPoint x: 138, endPoint y: 319, distance: 38.1
click at [102, 335] on td "1" at bounding box center [101, 337] width 27 height 22
type input "[DATE] 00:00"
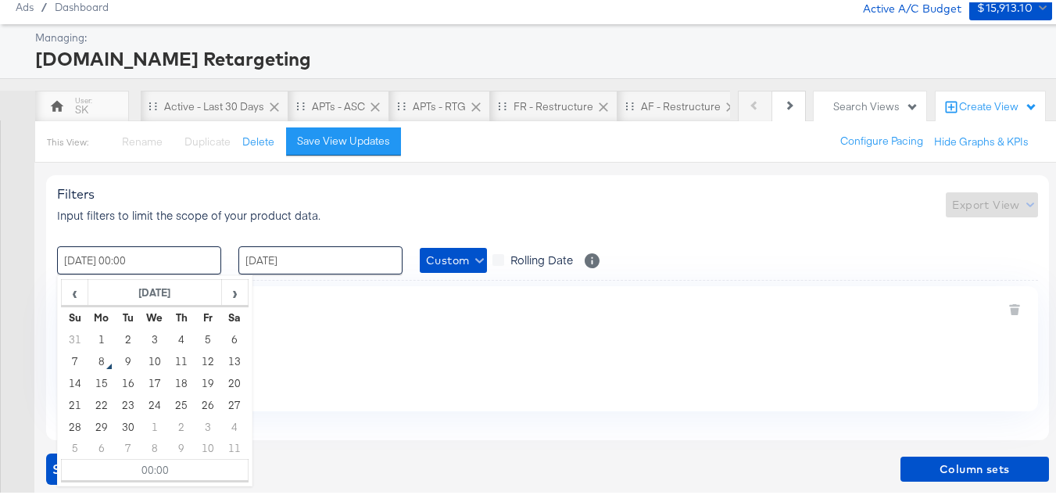
click at [322, 276] on div "Filters Input filters to limit the scope of your product data. Export View : [D…" at bounding box center [547, 305] width 1003 height 264
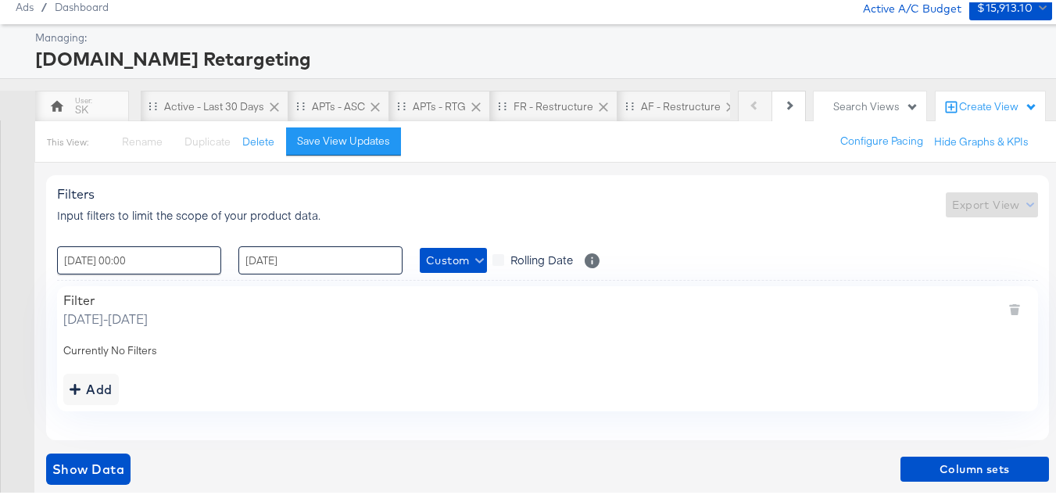
click at [326, 262] on input "[DATE]" at bounding box center [320, 258] width 164 height 28
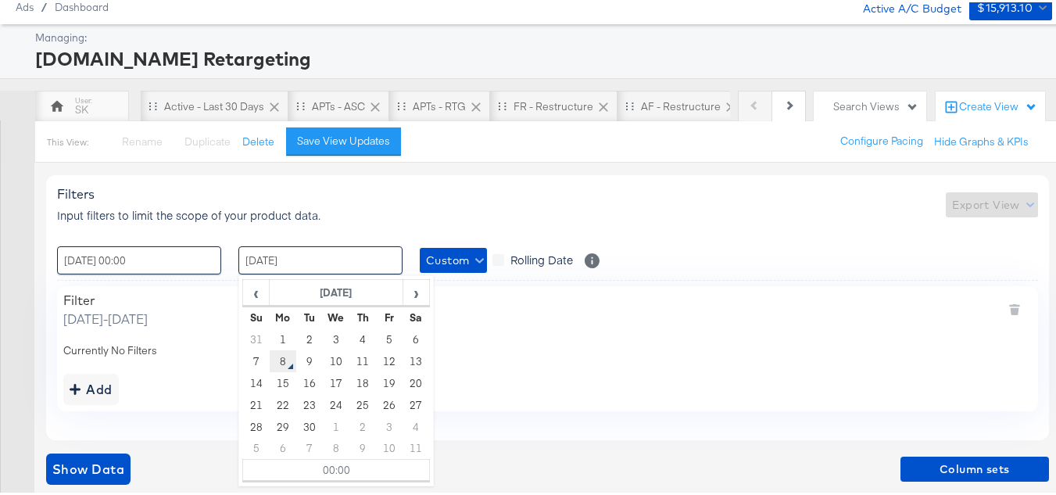
click at [284, 361] on td "8" at bounding box center [283, 359] width 27 height 22
type input "[DATE] 00:00"
click at [152, 439] on div "Filters Input filters to limit the scope of your product data. Export View : [D…" at bounding box center [553, 327] width 1015 height 334
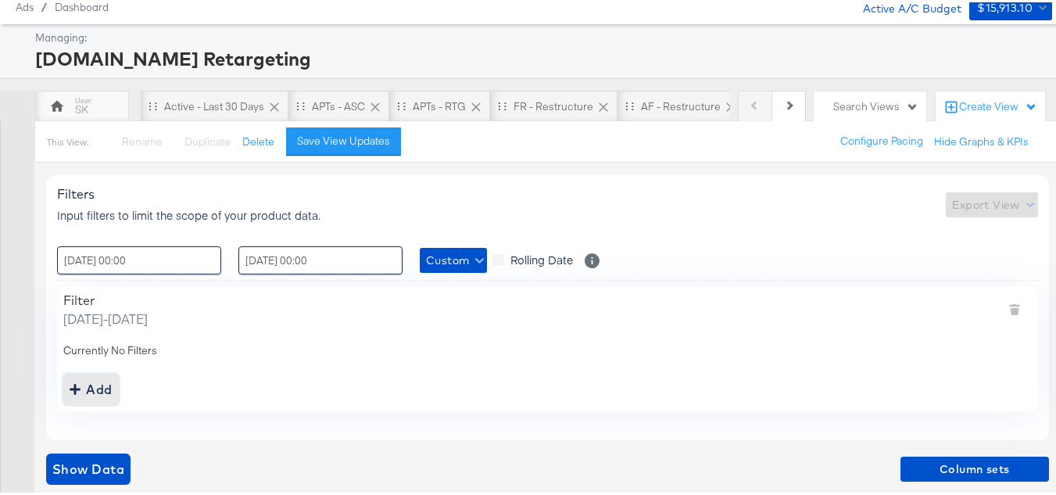
click at [111, 386] on div "Add" at bounding box center [91, 387] width 43 height 22
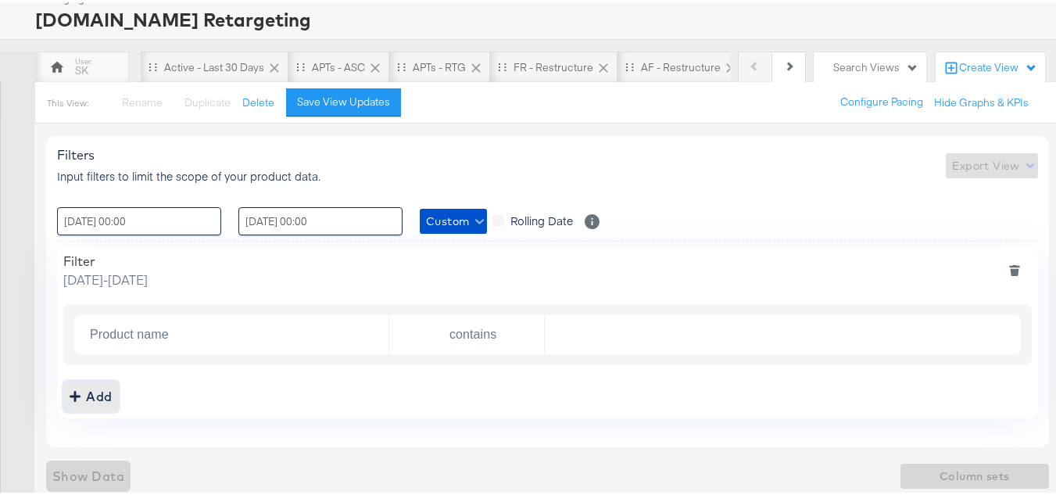
scroll to position [117, 0]
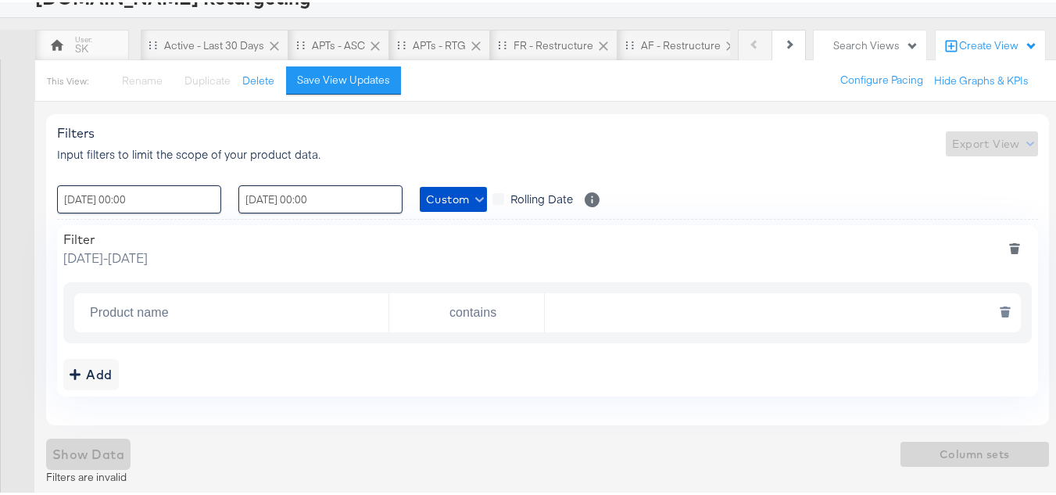
click at [212, 314] on input "Product name" at bounding box center [236, 311] width 305 height 32
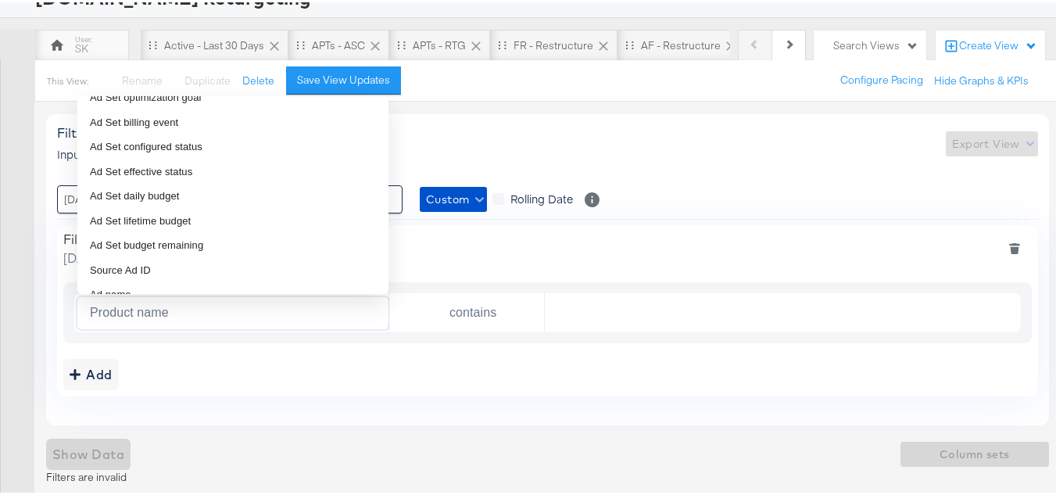
scroll to position [0, 0]
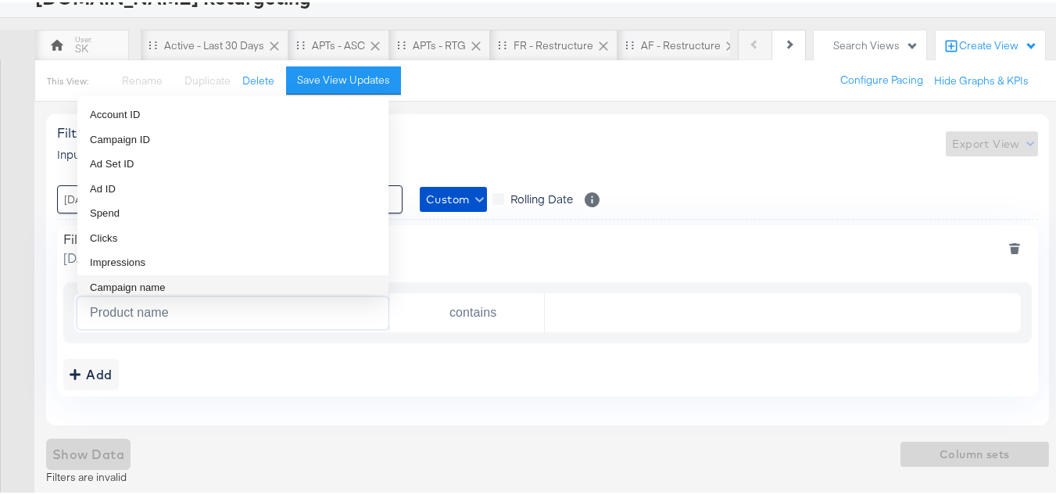
click at [167, 279] on li "Campaign name" at bounding box center [232, 285] width 311 height 25
type input "Campaign name"
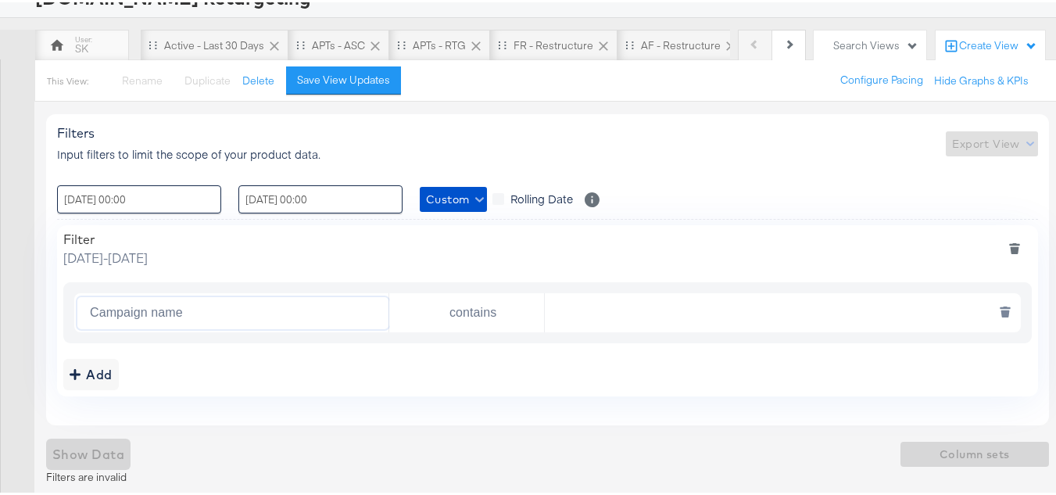
click at [662, 309] on input "text" at bounding box center [779, 311] width 468 height 32
paste input "AHL24"
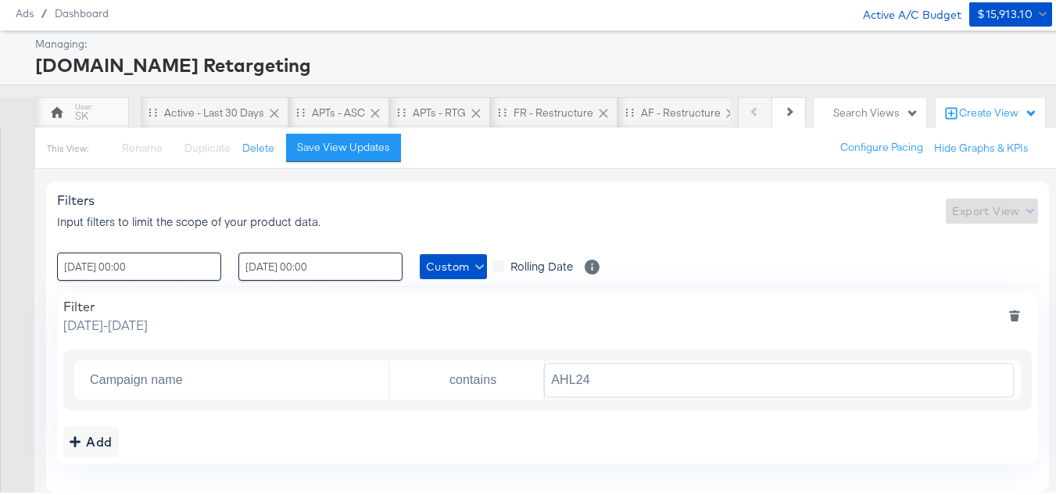
scroll to position [102, 0]
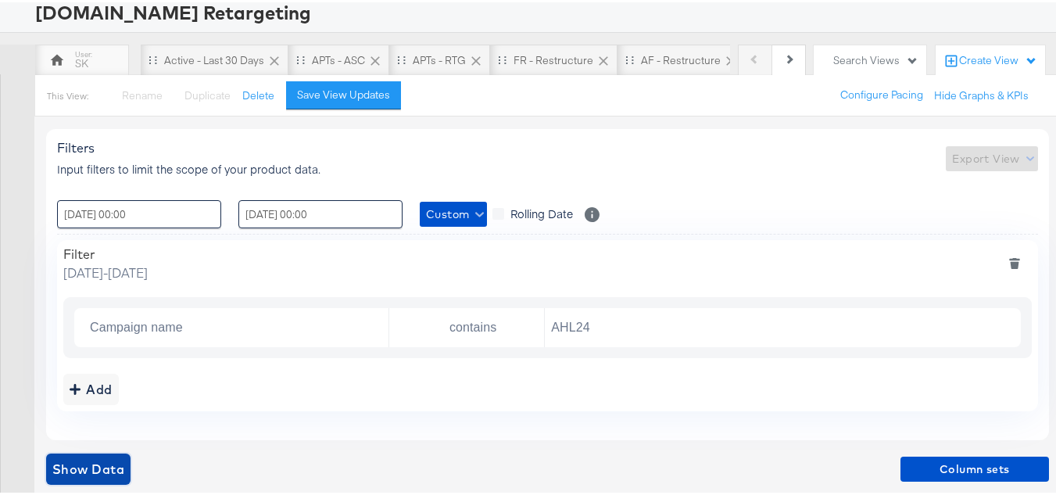
click at [120, 458] on span "Show Data" at bounding box center [88, 467] width 72 height 22
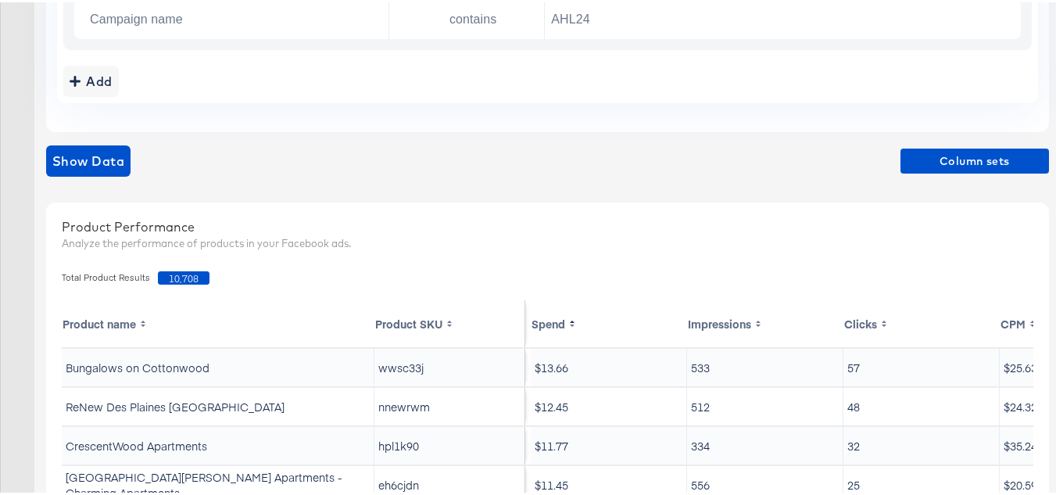
scroll to position [415, 0]
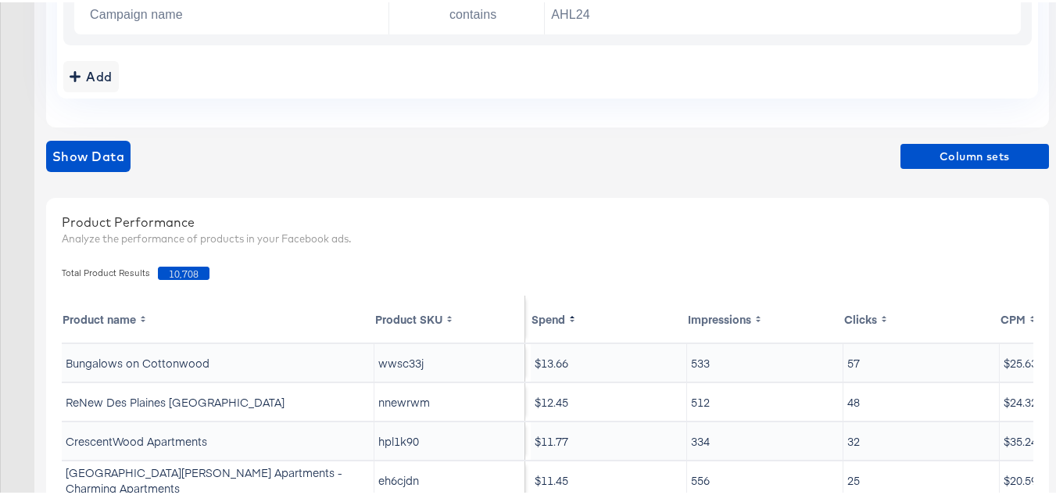
click at [191, 271] on span "10,708" at bounding box center [184, 270] width 52 height 13
copy span "10,708"
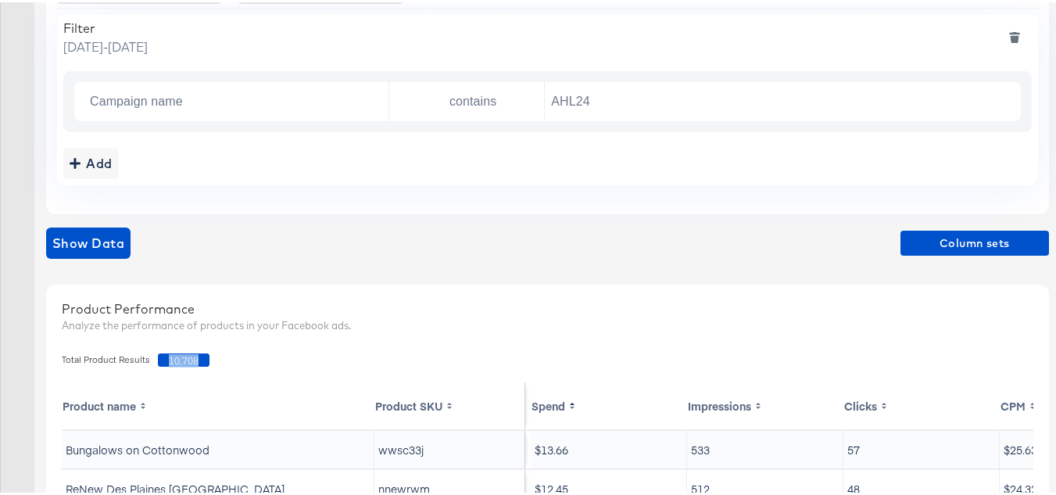
scroll to position [259, 0]
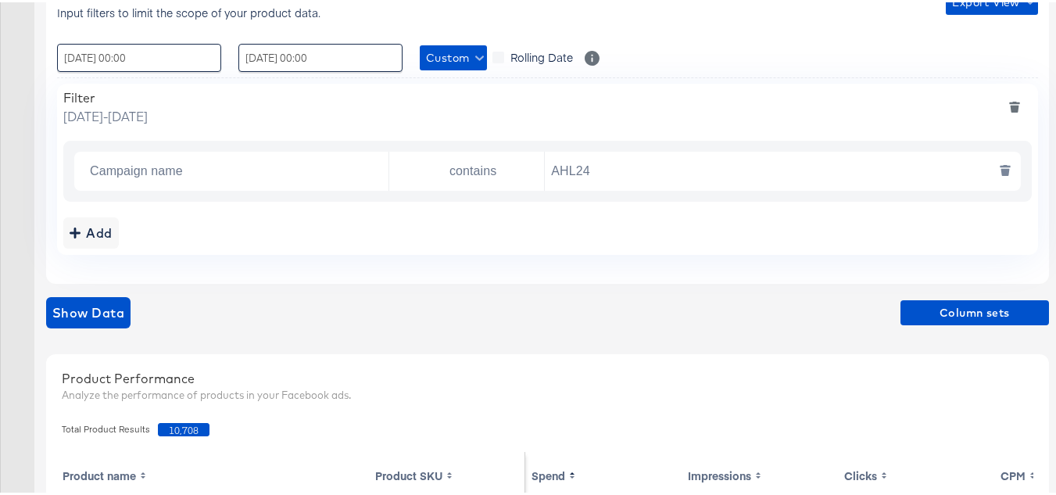
click at [667, 169] on input "AHL24" at bounding box center [779, 169] width 468 height 32
paste input "F"
click at [648, 228] on div "Add" at bounding box center [547, 230] width 969 height 31
click at [106, 286] on div "Filters Input filters to limit the scope of your product data. Export View : [D…" at bounding box center [553, 449] width 1015 height 983
click at [106, 311] on span "Show Data" at bounding box center [88, 310] width 72 height 22
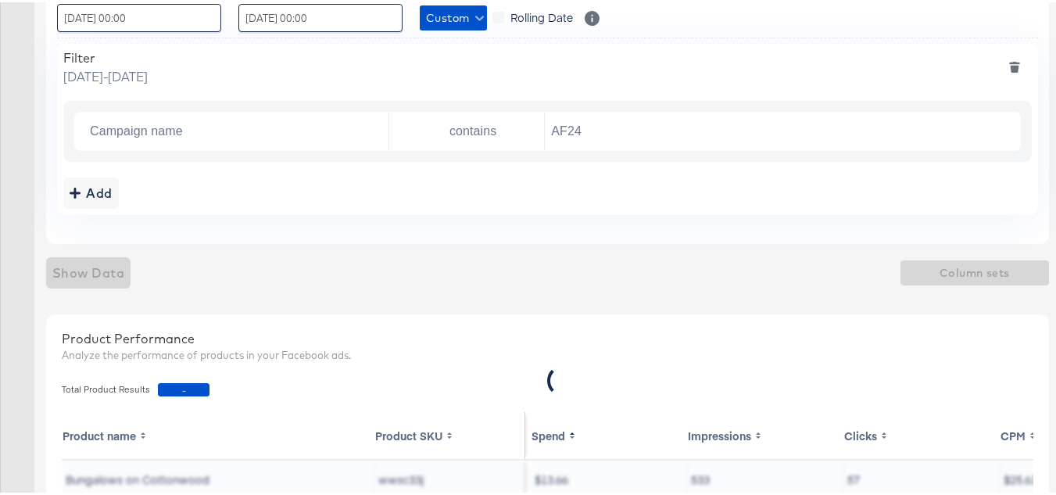
scroll to position [337, 0]
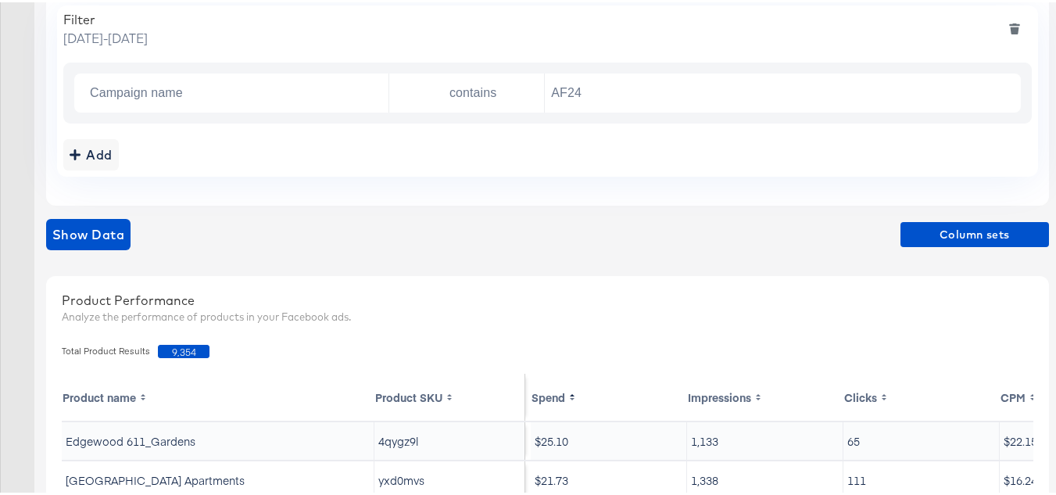
click at [178, 351] on span "9,354" at bounding box center [184, 348] width 52 height 13
copy span "9,354"
click at [619, 97] on input "AF24" at bounding box center [779, 91] width 468 height 32
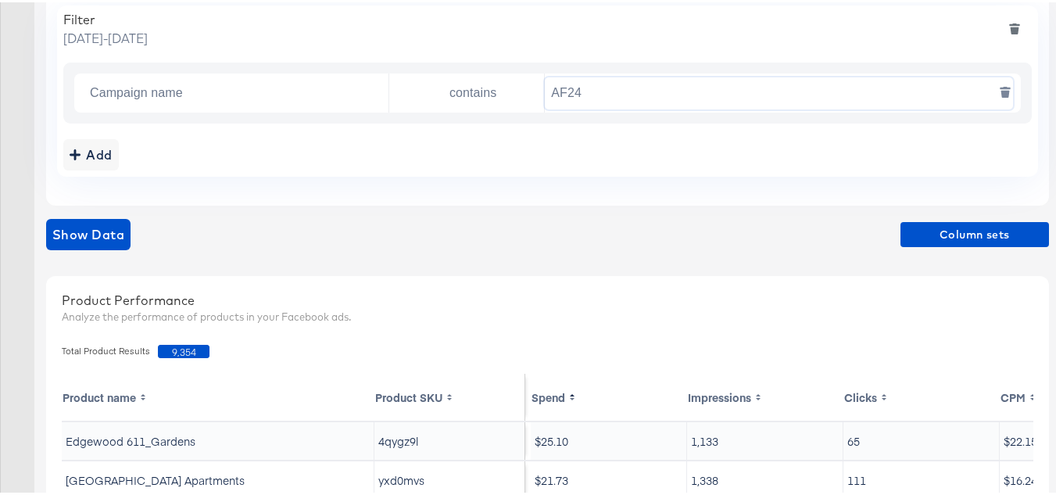
paste input "FR"
click at [620, 131] on div "Filter [DATE] - [DATE] Campaign name contains FR24 Add" at bounding box center [547, 88] width 981 height 171
click at [79, 235] on span "Show Data" at bounding box center [88, 232] width 72 height 22
click at [176, 349] on span "16,768" at bounding box center [184, 348] width 52 height 13
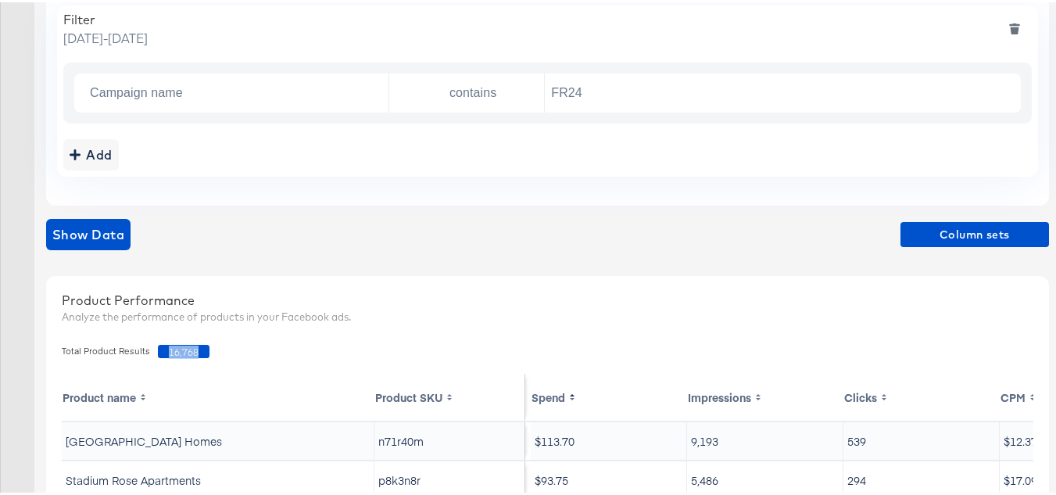
click at [176, 349] on span "16,768" at bounding box center [184, 348] width 52 height 13
copy span "16,768"
click at [608, 81] on input "FR24" at bounding box center [779, 91] width 468 height 32
paste input "DARE"
type input "DARE24"
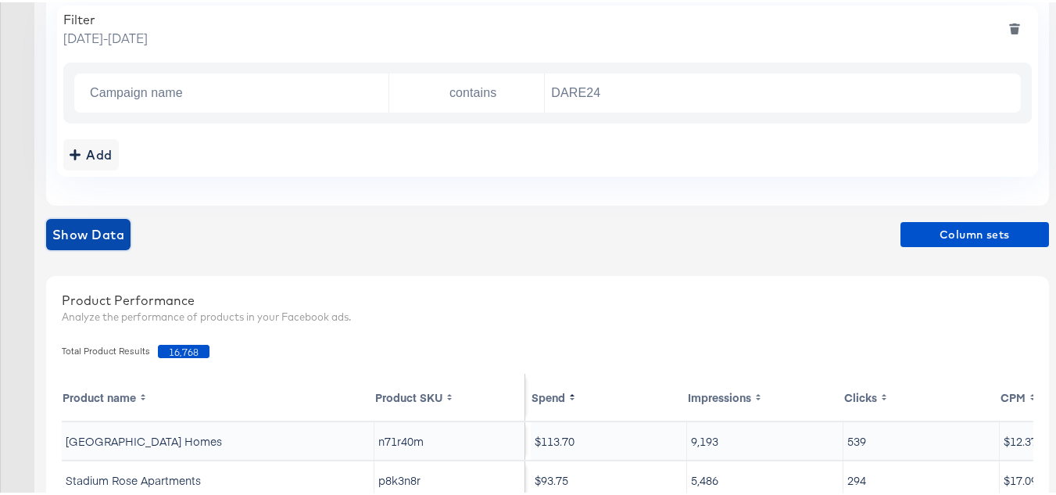
click at [106, 230] on span "Show Data" at bounding box center [88, 232] width 72 height 22
click at [185, 347] on span "32,344" at bounding box center [184, 348] width 52 height 13
copy span "32,344"
